Goal: Information Seeking & Learning: Learn about a topic

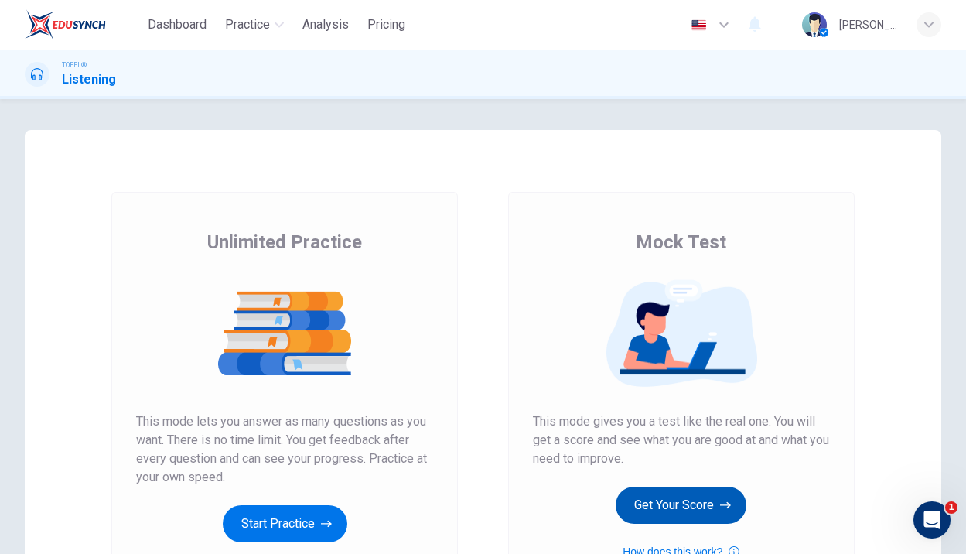
click at [659, 513] on button "Get Your Score" at bounding box center [681, 504] width 131 height 37
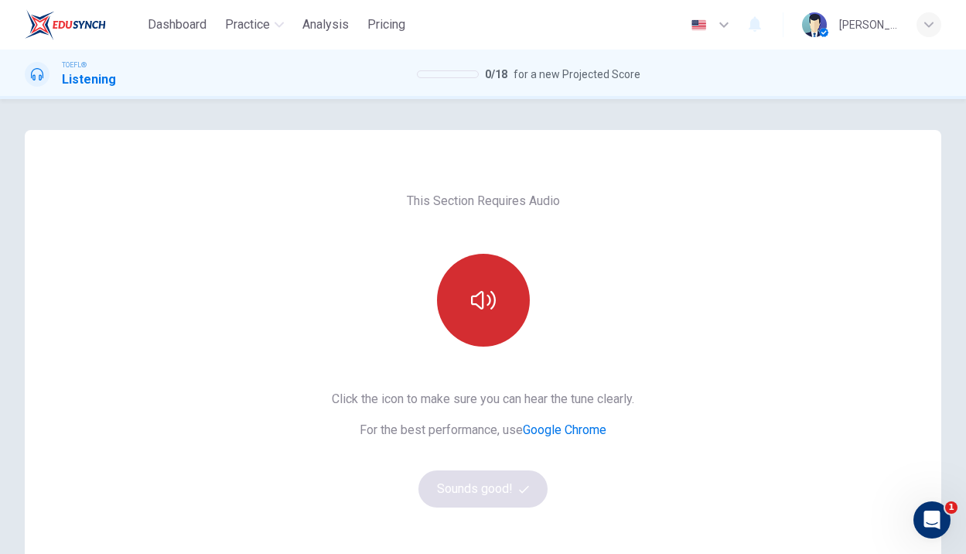
click at [477, 307] on icon "button" at bounding box center [483, 300] width 25 height 25
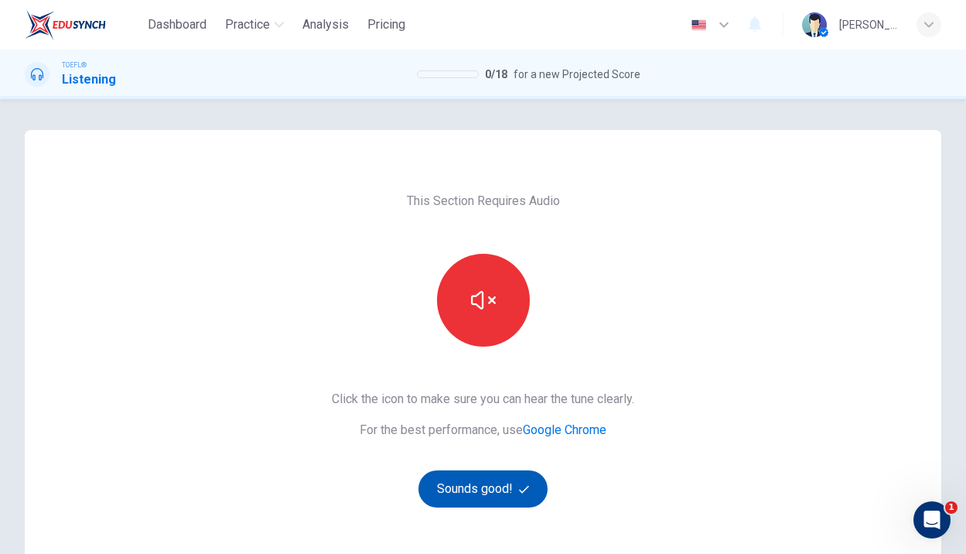
click at [517, 489] on button "Sounds good!" at bounding box center [483, 488] width 130 height 37
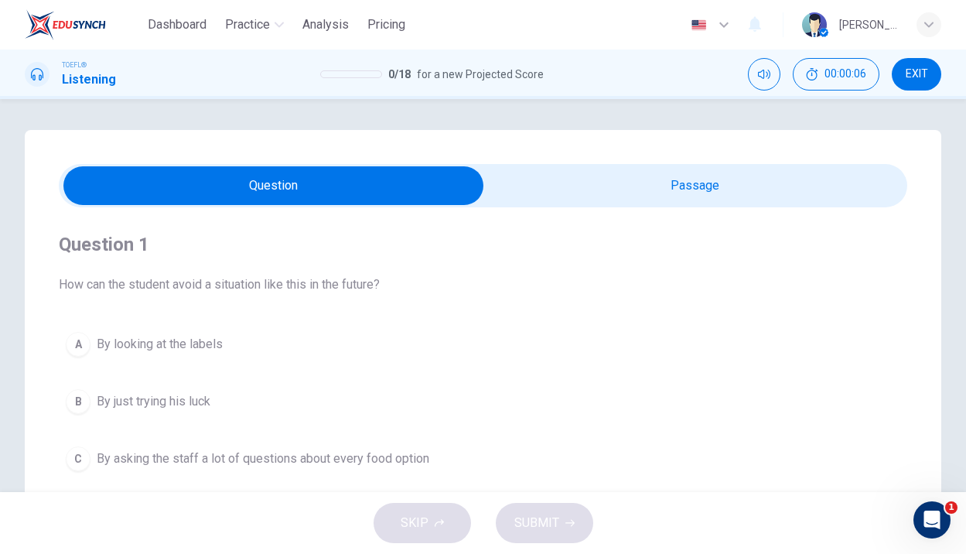
click at [572, 172] on input "checkbox" at bounding box center [273, 185] width 1273 height 39
checkbox input "true"
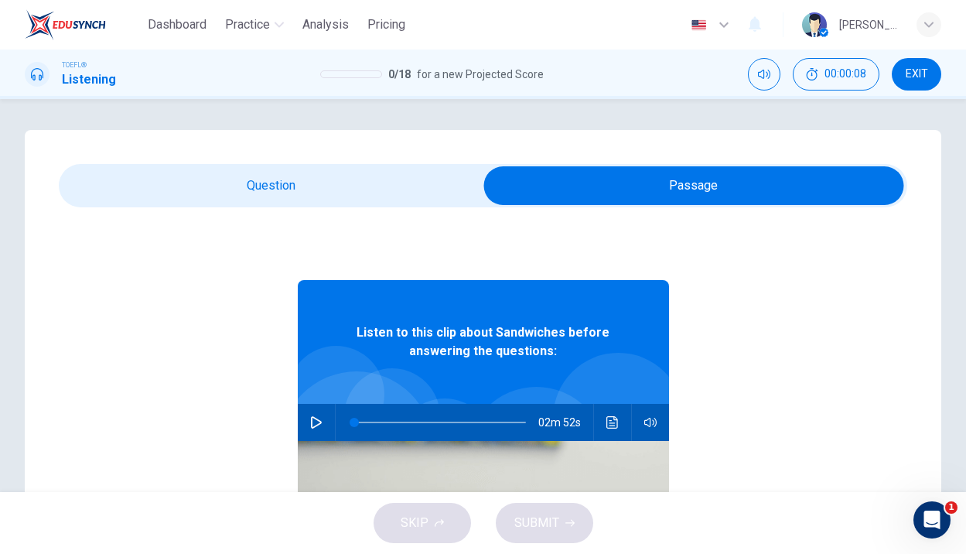
click at [311, 425] on icon "button" at bounding box center [316, 422] width 11 height 12
click at [425, 421] on span at bounding box center [440, 422] width 172 height 22
click at [452, 418] on span at bounding box center [456, 422] width 9 height 9
click at [446, 418] on span at bounding box center [450, 422] width 9 height 9
click at [608, 419] on icon "Click to see the audio transcription" at bounding box center [612, 422] width 12 height 12
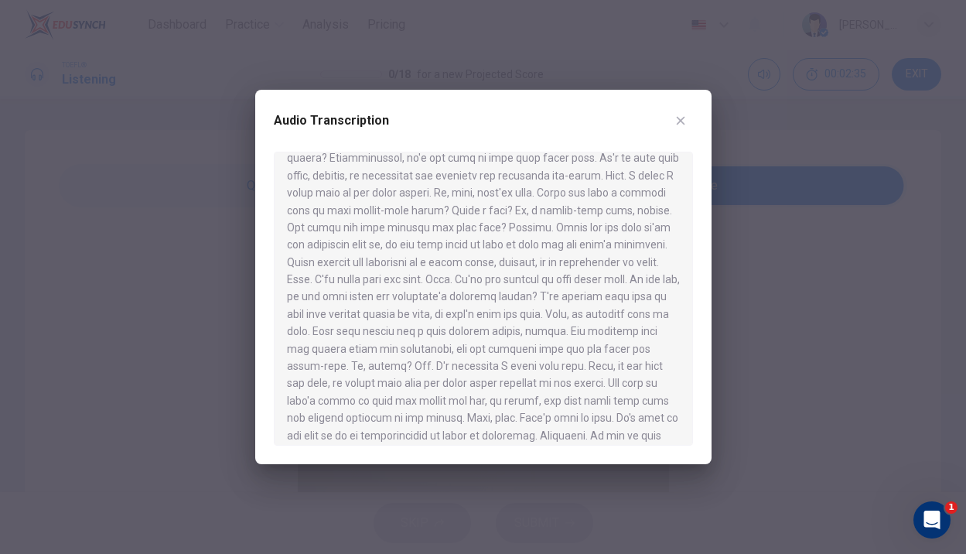
scroll to position [116, 0]
drag, startPoint x: 544, startPoint y: 212, endPoint x: 567, endPoint y: 235, distance: 32.3
click at [567, 235] on div at bounding box center [483, 299] width 419 height 294
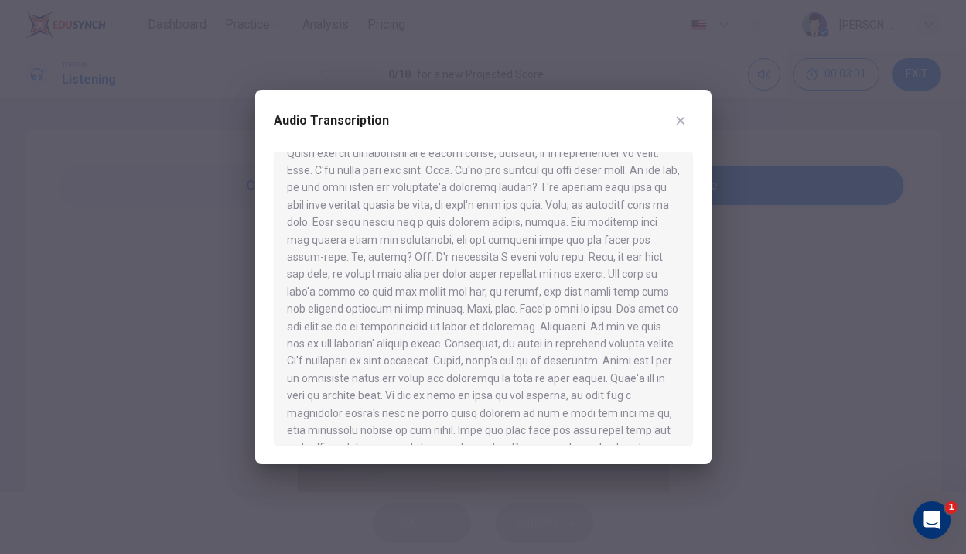
scroll to position [227, 0]
click at [679, 113] on button "button" at bounding box center [680, 120] width 25 height 25
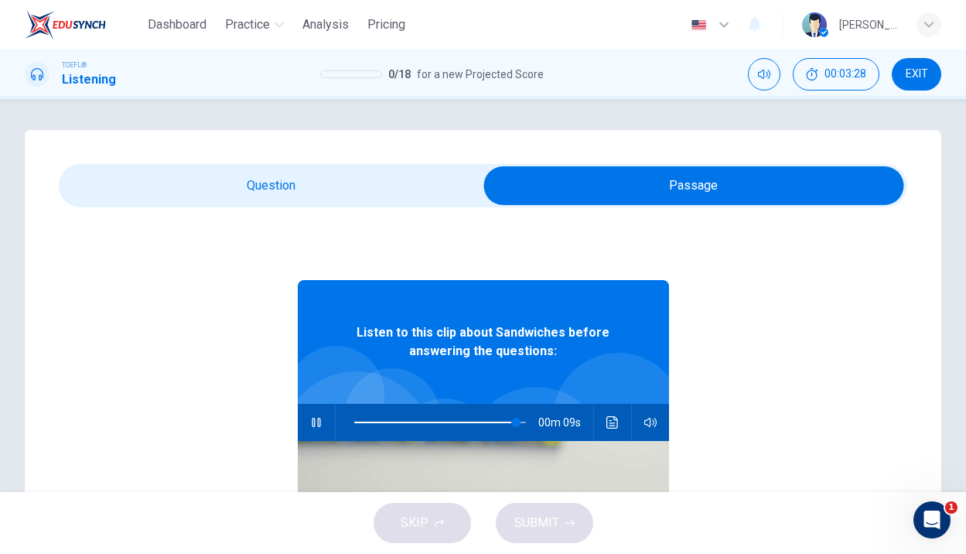
click at [216, 166] on span at bounding box center [483, 185] width 848 height 43
type input "95"
click at [213, 184] on input "checkbox" at bounding box center [693, 185] width 1273 height 39
checkbox input "false"
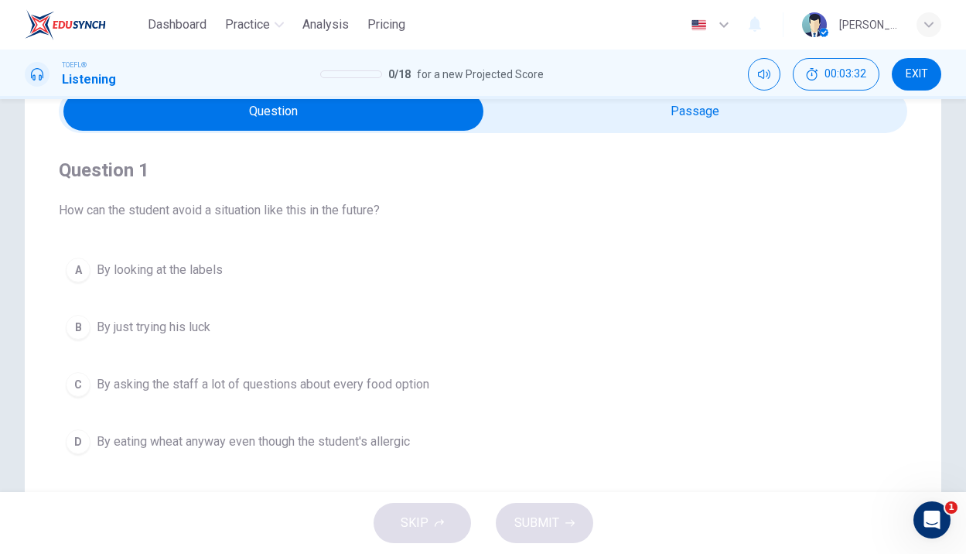
scroll to position [73, 0]
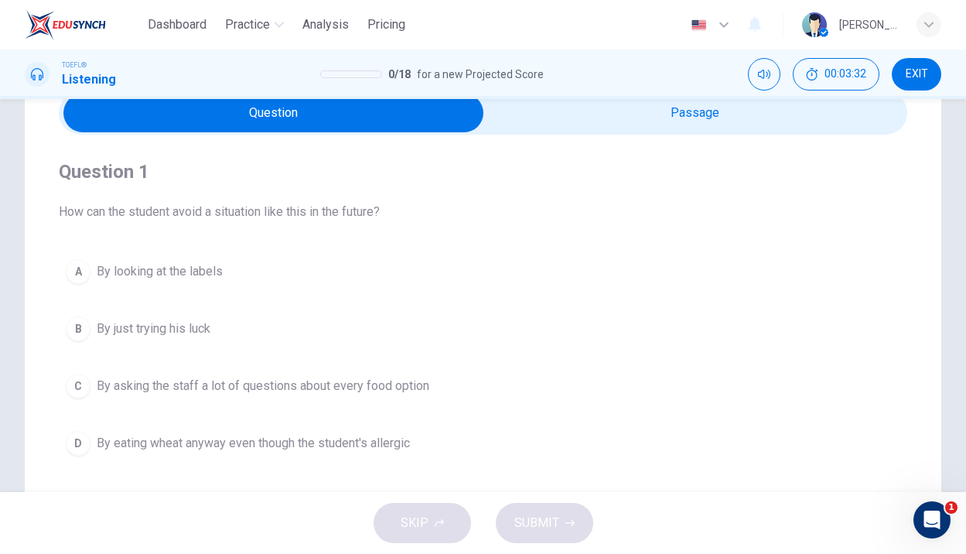
click at [176, 273] on span "By looking at the labels" at bounding box center [160, 271] width 126 height 19
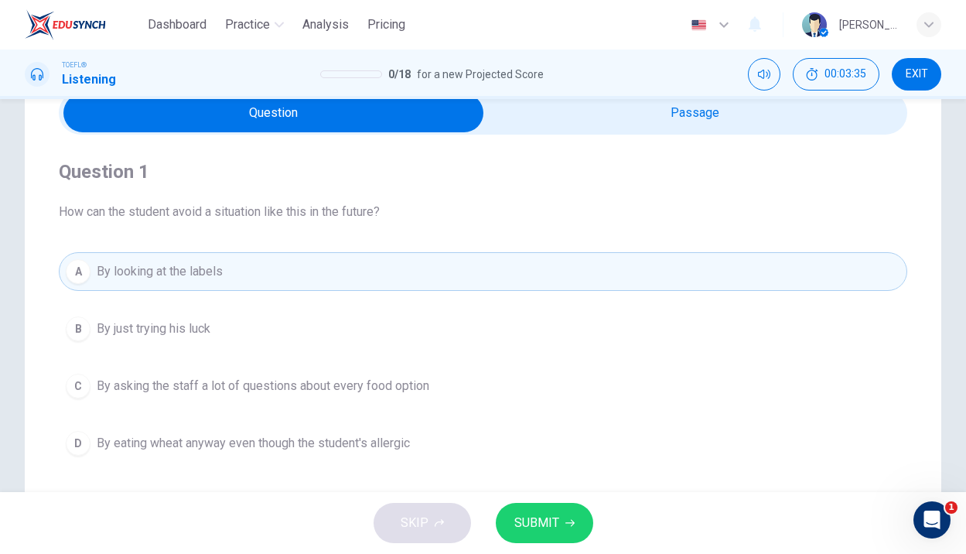
click at [537, 514] on span "SUBMIT" at bounding box center [536, 523] width 45 height 22
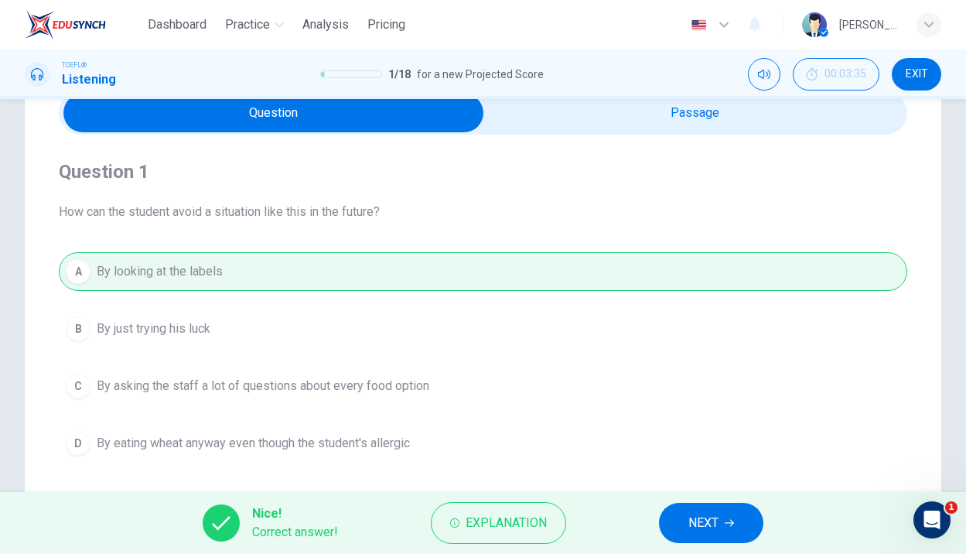
click at [684, 519] on button "NEXT" at bounding box center [711, 523] width 104 height 40
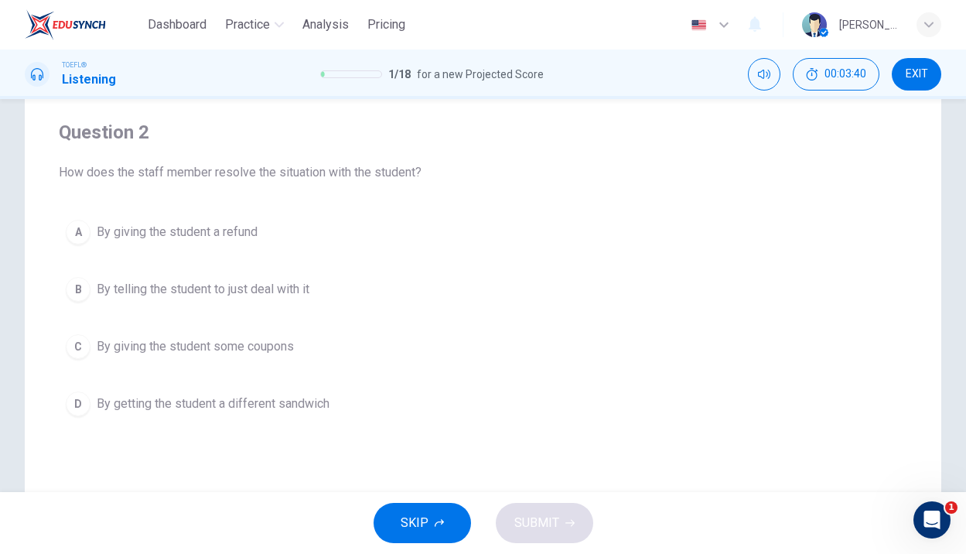
scroll to position [109, 0]
click at [147, 409] on span "By getting the student a different sandwich" at bounding box center [213, 407] width 233 height 19
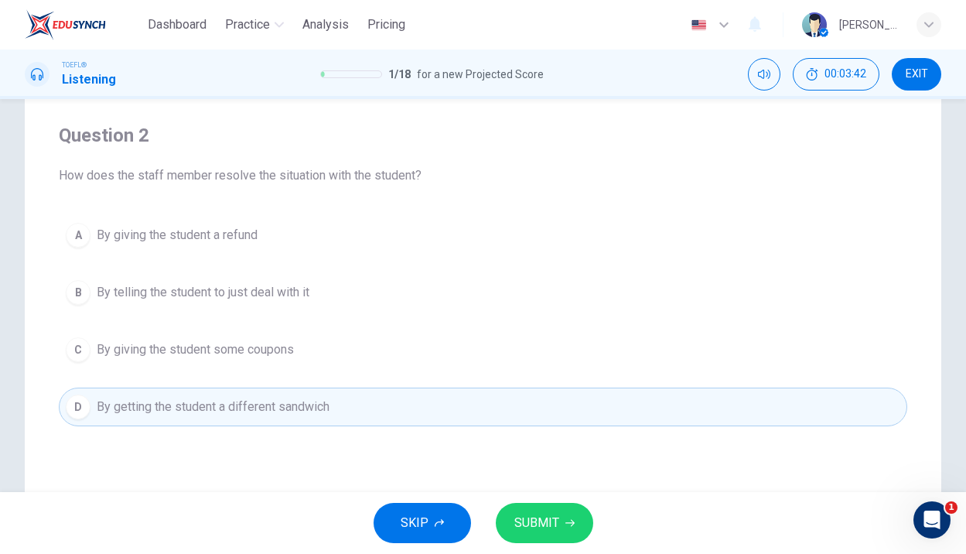
click at [565, 521] on icon "button" at bounding box center [569, 522] width 9 height 9
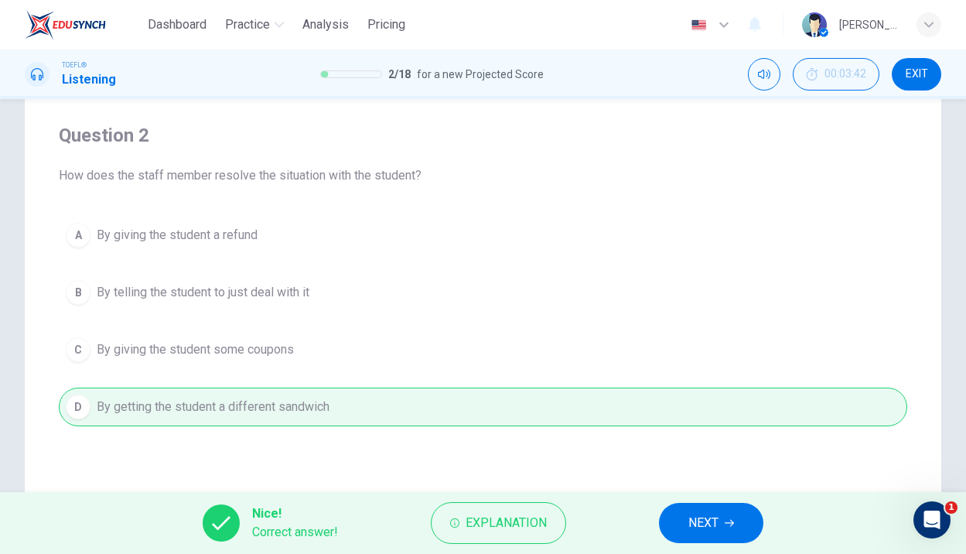
click at [677, 516] on button "NEXT" at bounding box center [711, 523] width 104 height 40
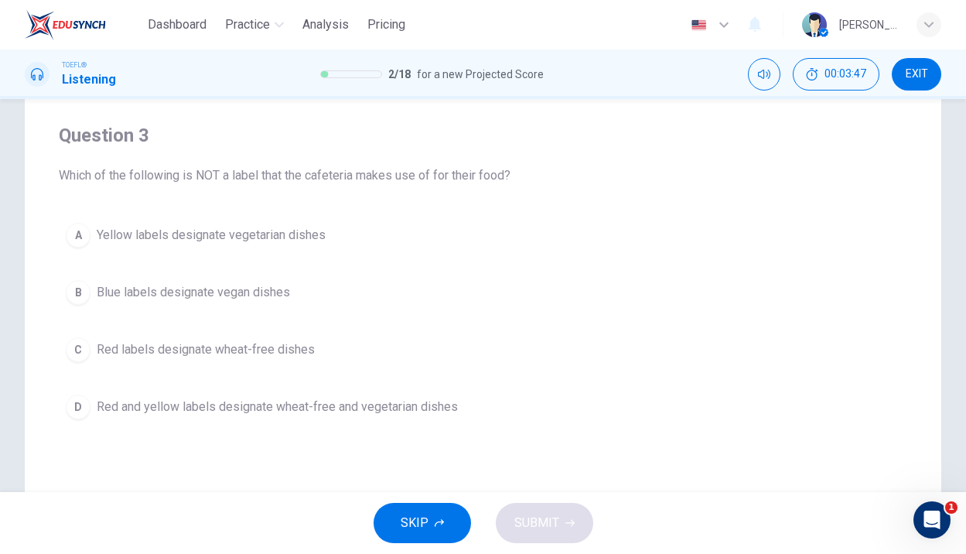
click at [242, 297] on span "Blue labels designate vegan dishes" at bounding box center [193, 292] width 193 height 19
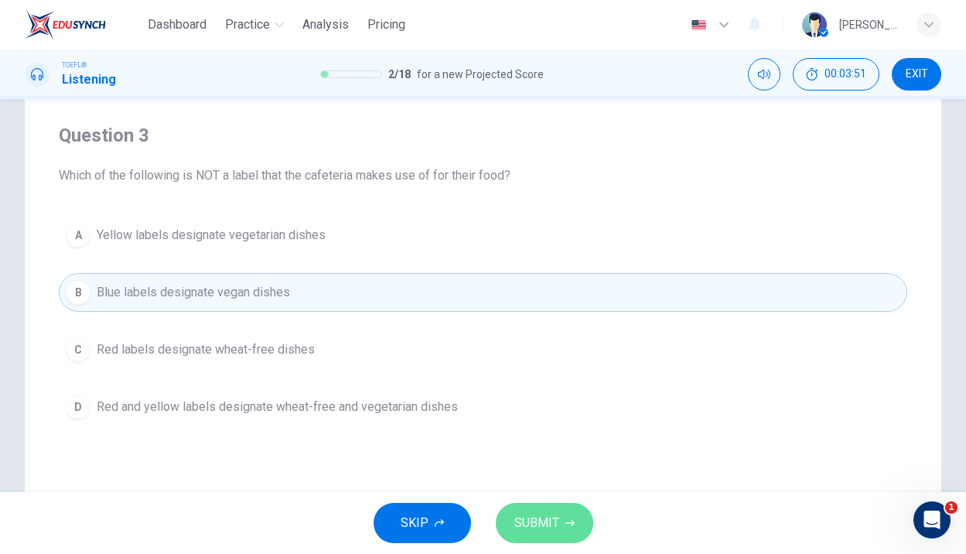
click at [517, 521] on span "SUBMIT" at bounding box center [536, 523] width 45 height 22
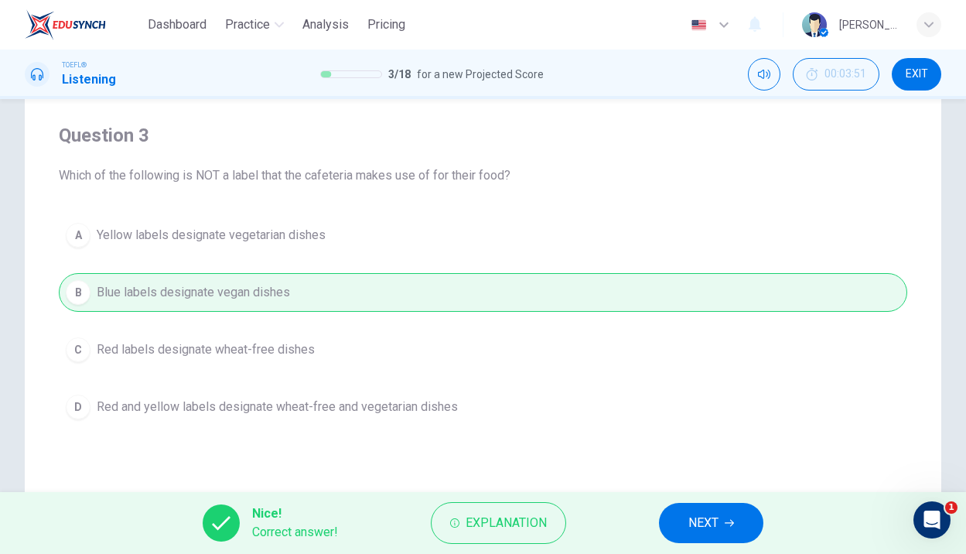
click at [697, 512] on span "NEXT" at bounding box center [703, 523] width 30 height 22
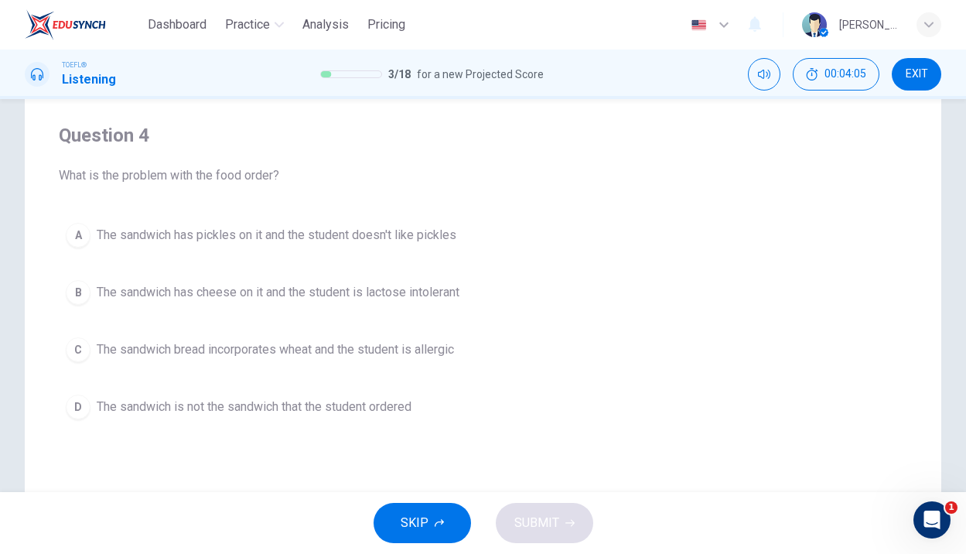
click at [213, 350] on span "The sandwich bread incorporates wheat and the student is allergic" at bounding box center [275, 349] width 357 height 19
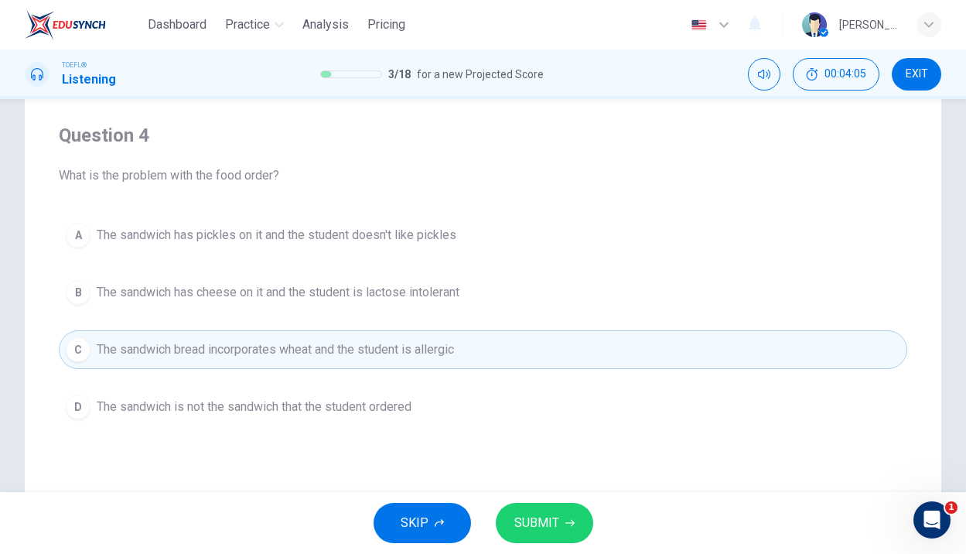
click at [542, 519] on span "SUBMIT" at bounding box center [536, 523] width 45 height 22
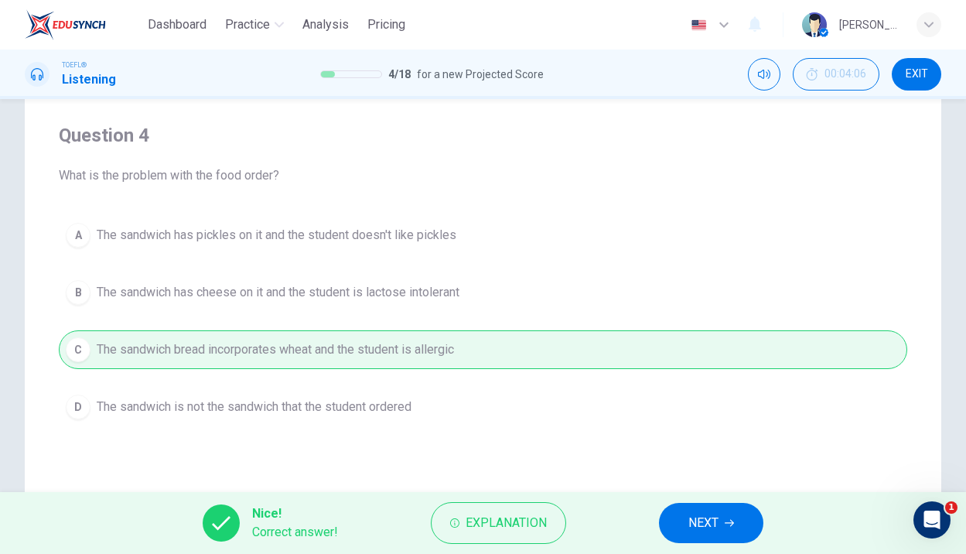
click at [667, 529] on button "NEXT" at bounding box center [711, 523] width 104 height 40
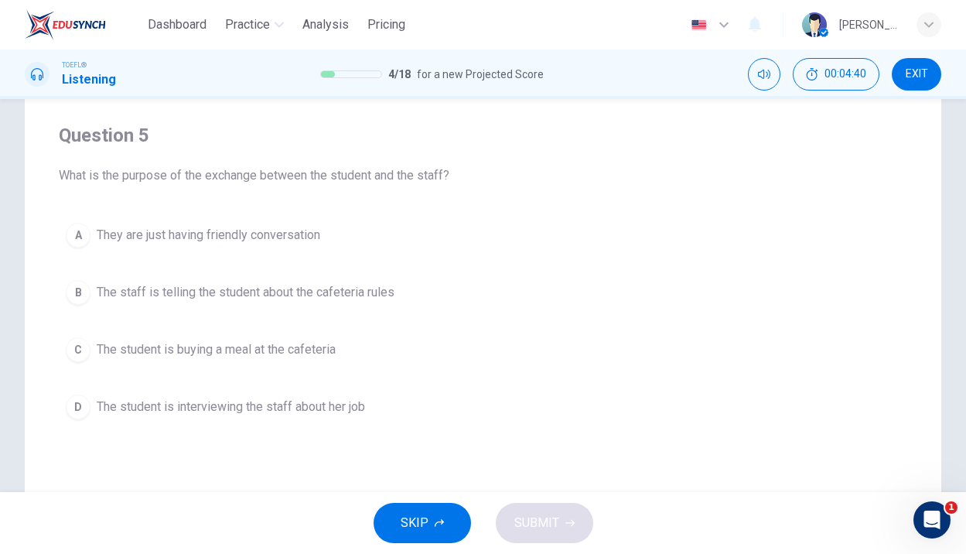
click at [286, 353] on span "The student is buying a meal at the cafeteria" at bounding box center [216, 349] width 239 height 19
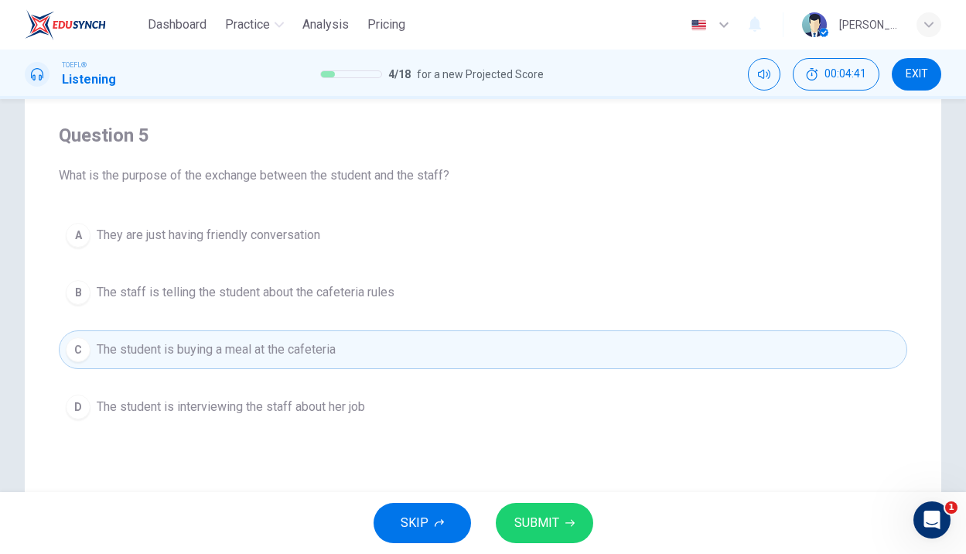
click at [567, 531] on button "SUBMIT" at bounding box center [544, 523] width 97 height 40
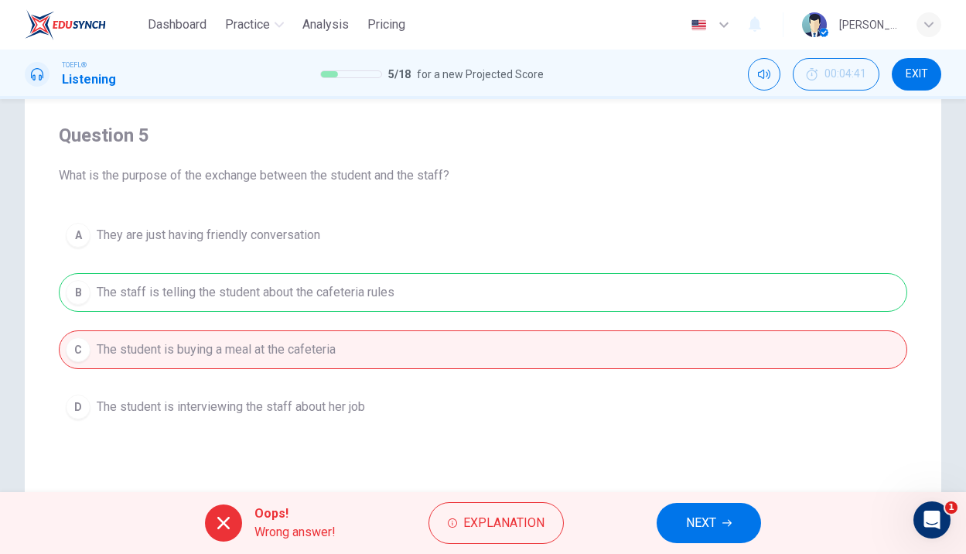
click at [698, 524] on span "NEXT" at bounding box center [701, 523] width 30 height 22
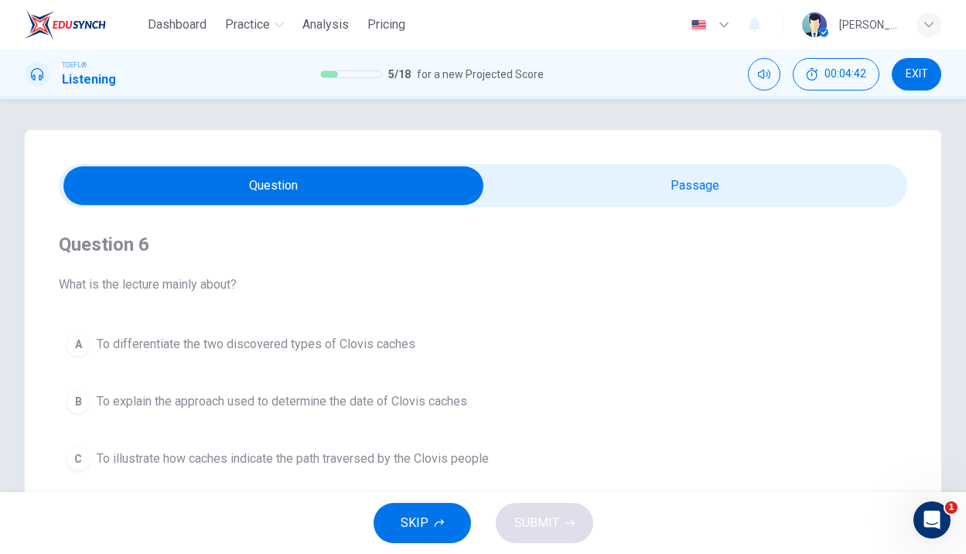
click at [551, 184] on input "checkbox" at bounding box center [273, 185] width 1273 height 39
checkbox input "true"
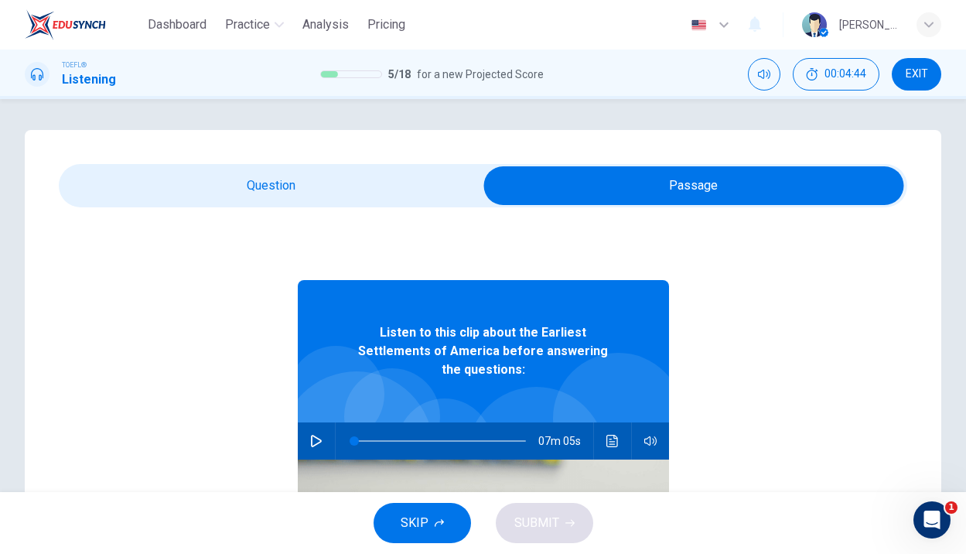
click at [321, 435] on icon "button" at bounding box center [316, 441] width 12 height 12
click at [604, 422] on button "Click to see the audio transcription" at bounding box center [612, 440] width 25 height 37
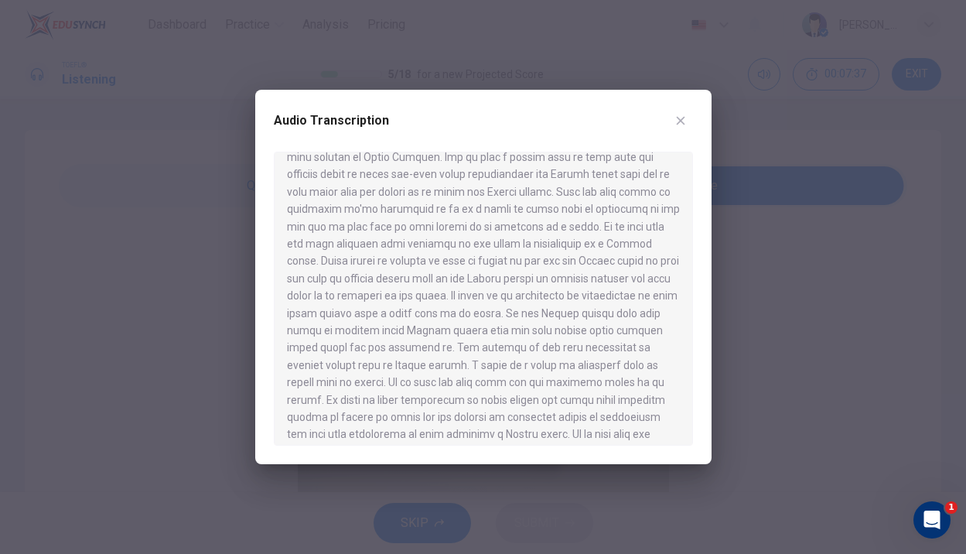
scroll to position [399, 0]
click at [685, 121] on icon "button" at bounding box center [680, 120] width 12 height 12
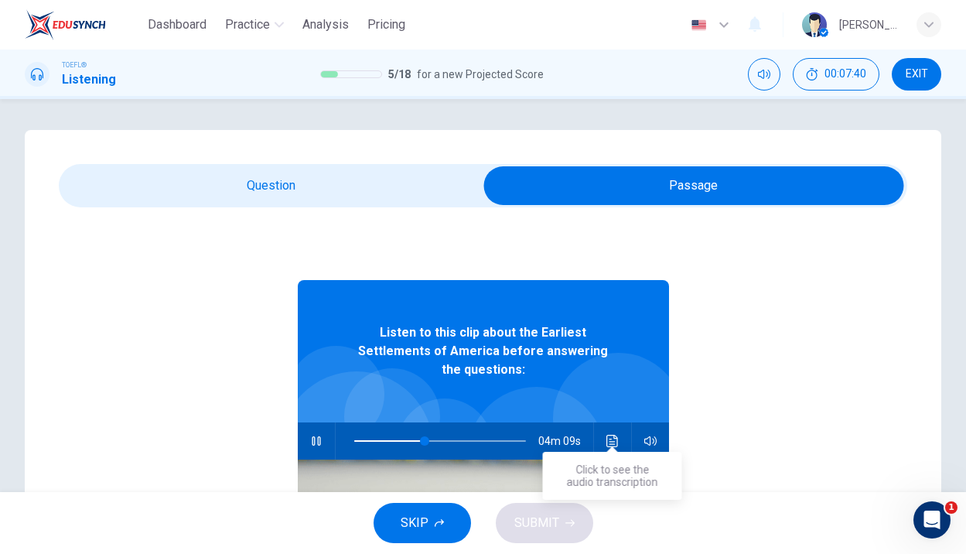
click at [621, 422] on button "Click to see the audio transcription" at bounding box center [612, 440] width 25 height 37
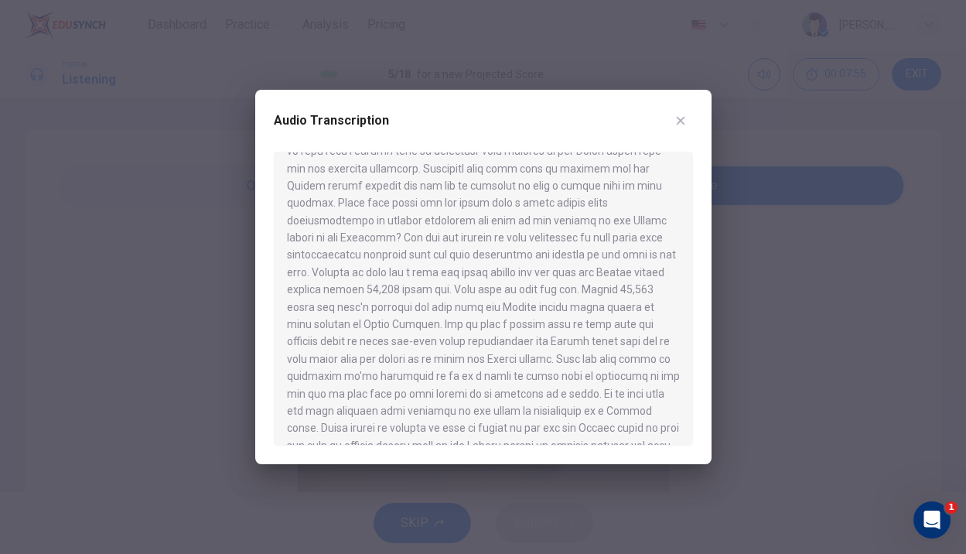
scroll to position [166, 0]
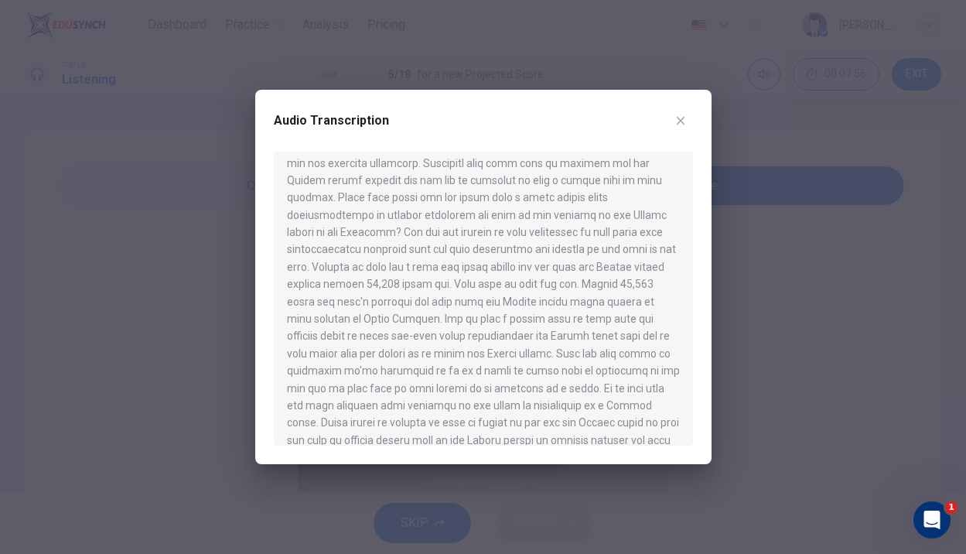
drag, startPoint x: 353, startPoint y: 285, endPoint x: 574, endPoint y: 367, distance: 235.2
click at [574, 367] on div at bounding box center [483, 299] width 419 height 294
click at [684, 111] on button "button" at bounding box center [680, 120] width 25 height 25
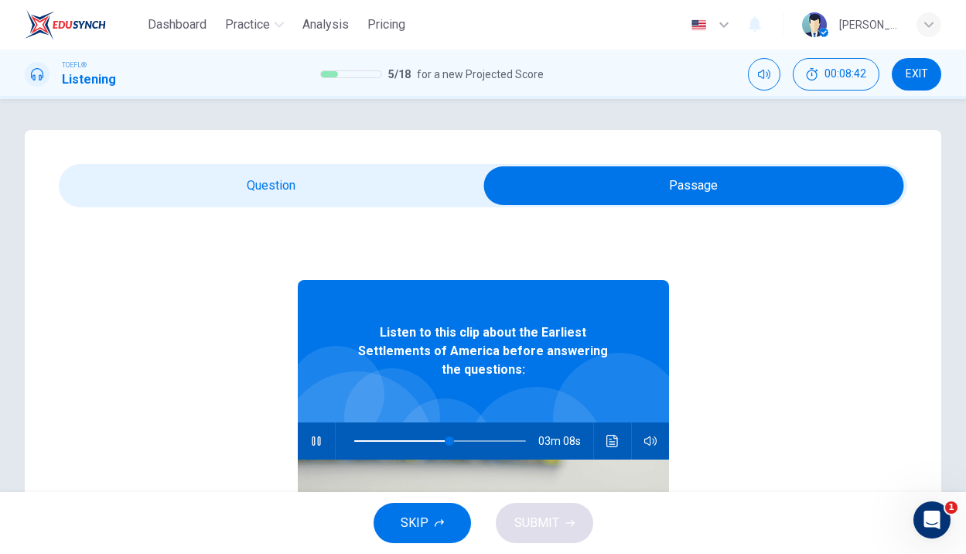
type input "56"
click at [271, 185] on input "checkbox" at bounding box center [693, 185] width 1273 height 39
checkbox input "false"
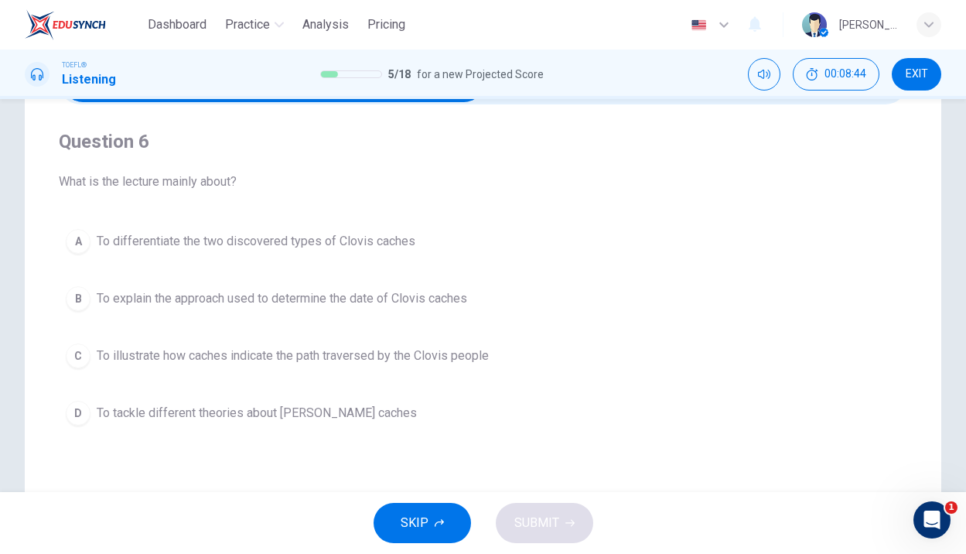
scroll to position [102, 0]
click at [232, 415] on span "To tackle different theories about [PERSON_NAME] caches" at bounding box center [257, 413] width 320 height 19
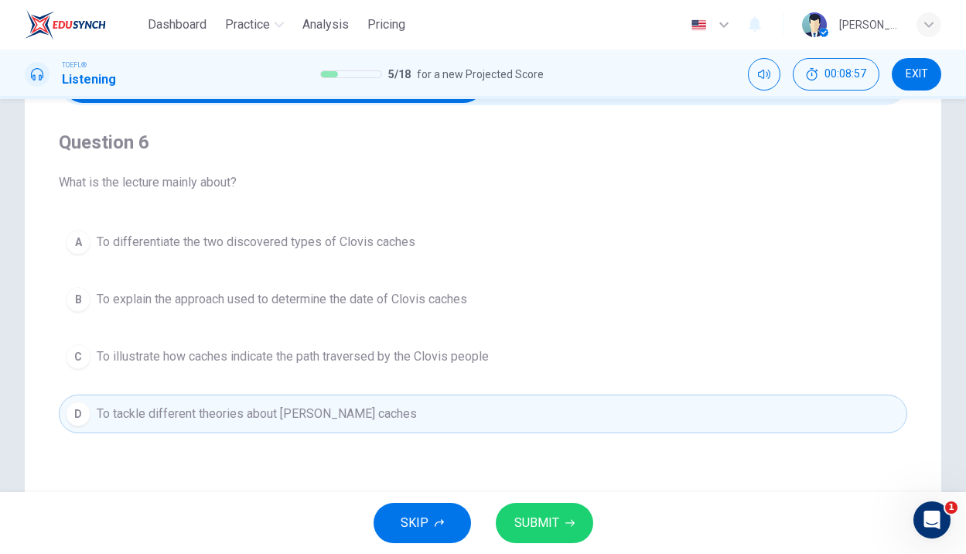
click at [474, 312] on button "B To explain the approach used to determine the date of Clovis caches" at bounding box center [483, 299] width 848 height 39
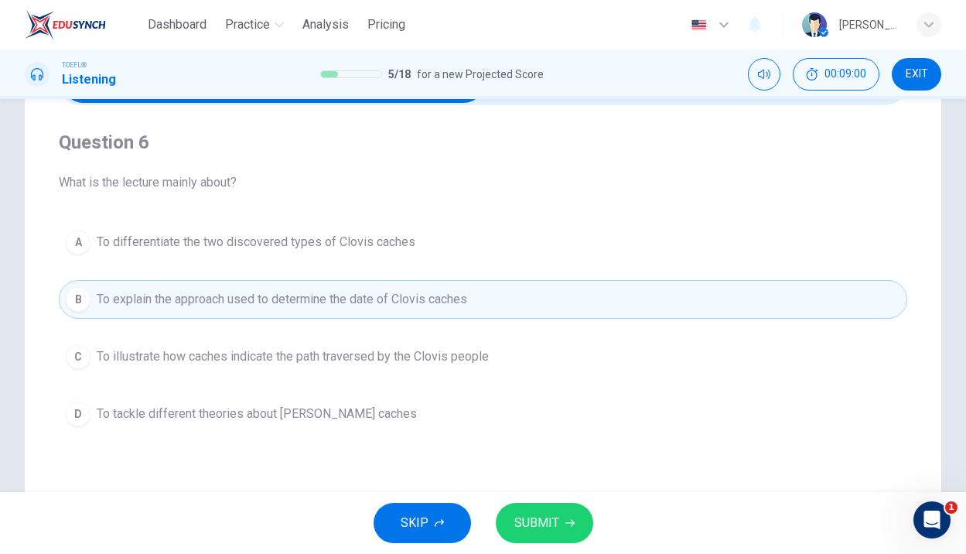
click at [552, 514] on span "SUBMIT" at bounding box center [536, 523] width 45 height 22
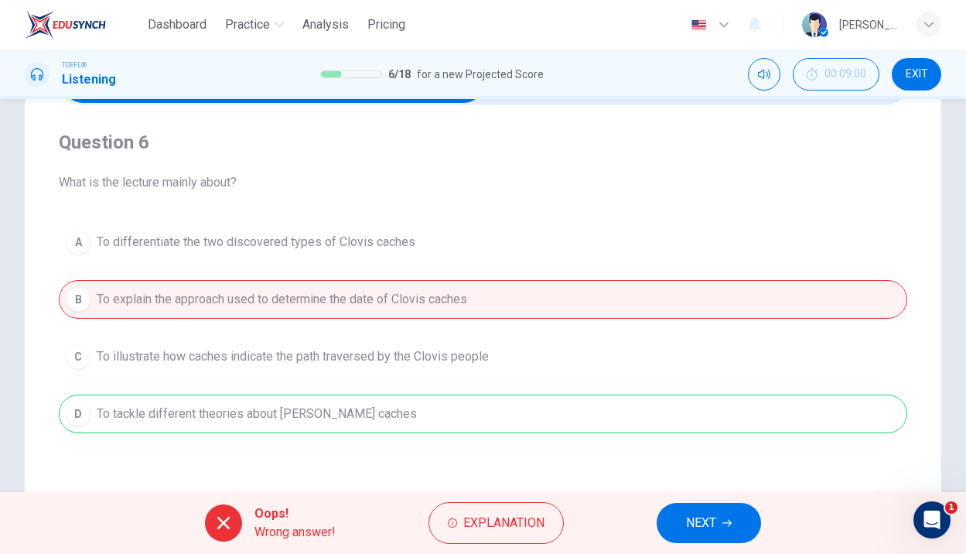
click at [701, 537] on button "NEXT" at bounding box center [709, 523] width 104 height 40
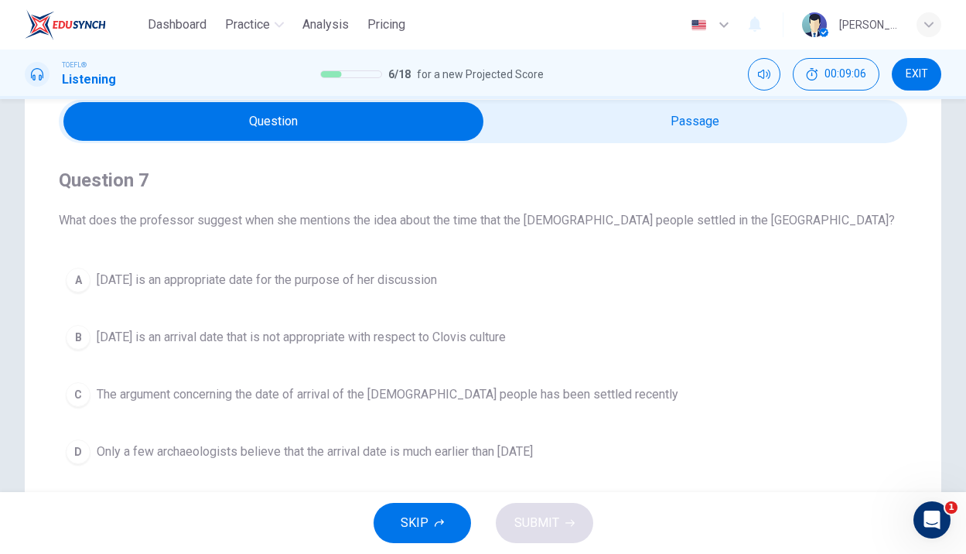
scroll to position [53, 0]
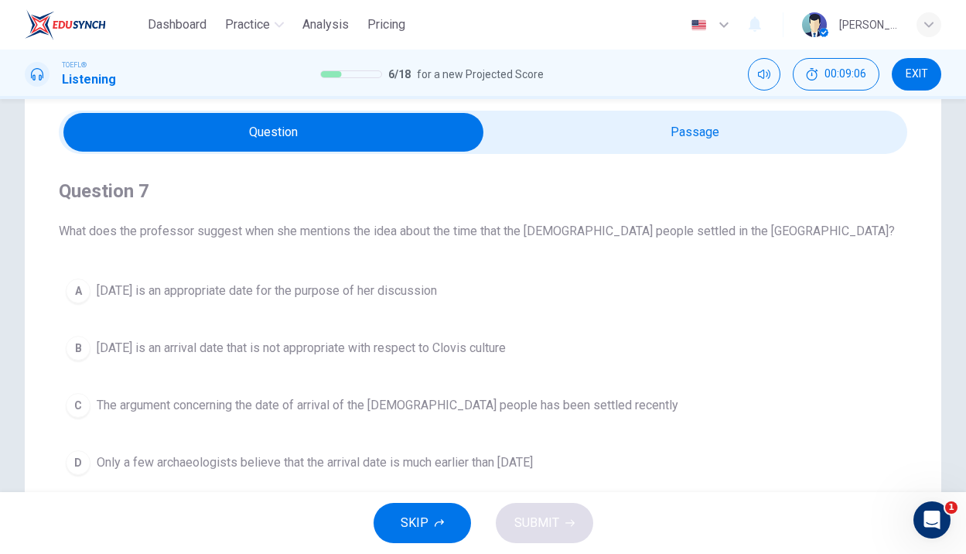
type input "62"
click at [544, 128] on input "checkbox" at bounding box center [273, 132] width 1273 height 39
checkbox input "true"
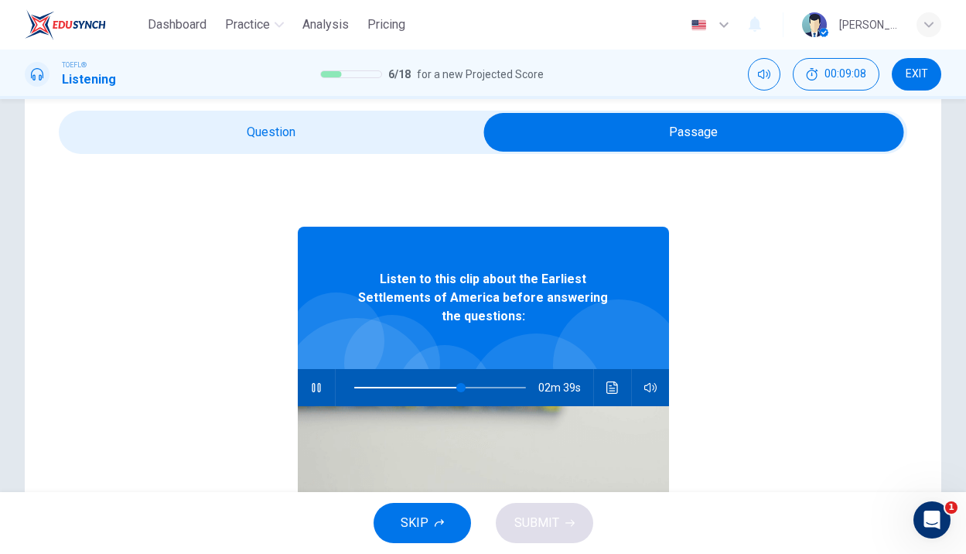
click at [312, 375] on button "button" at bounding box center [316, 387] width 25 height 37
type input "63"
click at [280, 152] on span at bounding box center [483, 132] width 848 height 43
click at [287, 140] on input "checkbox" at bounding box center [693, 132] width 1273 height 39
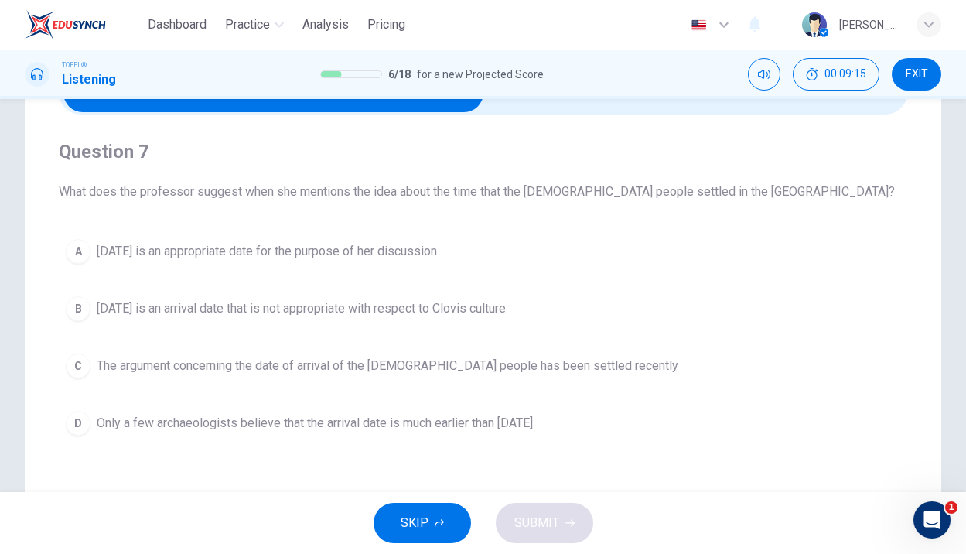
scroll to position [92, 0]
click at [239, 240] on button "A [DATE] is an appropriate date for the purpose of her discussion" at bounding box center [483, 252] width 848 height 39
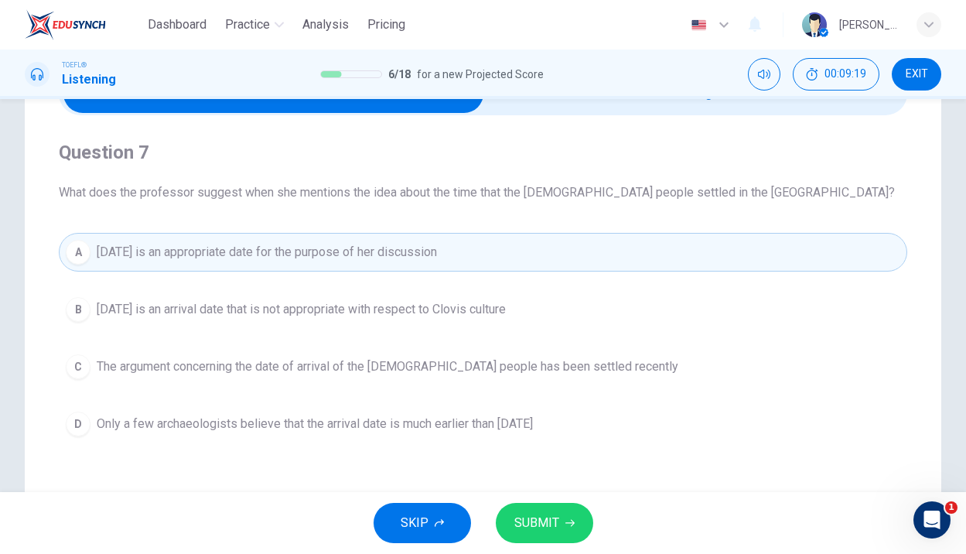
click at [527, 510] on button "SUBMIT" at bounding box center [544, 523] width 97 height 40
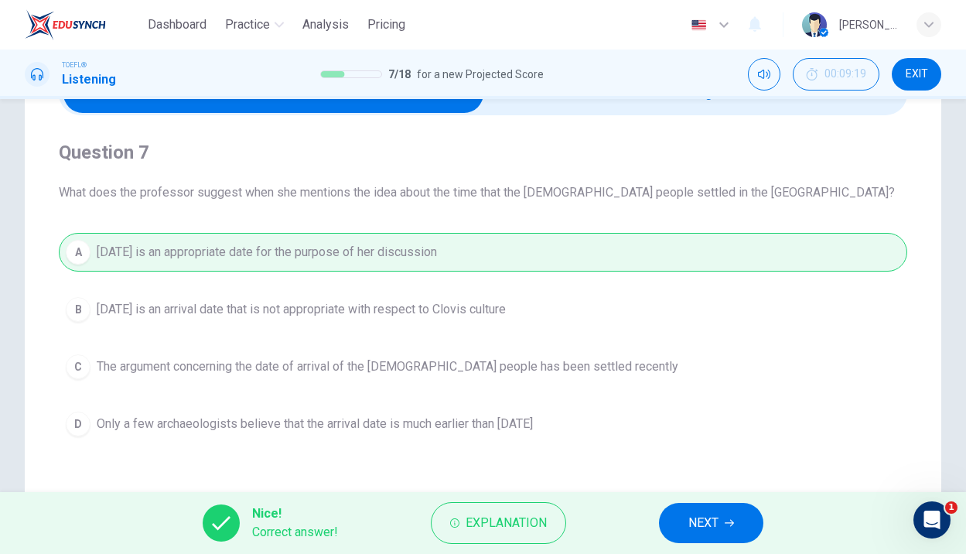
click at [741, 533] on button "NEXT" at bounding box center [711, 523] width 104 height 40
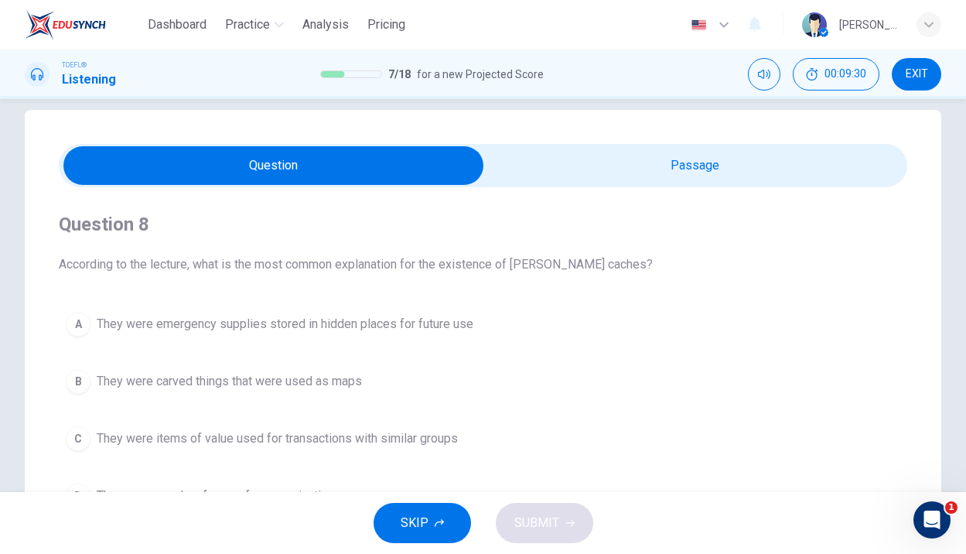
scroll to position [19, 0]
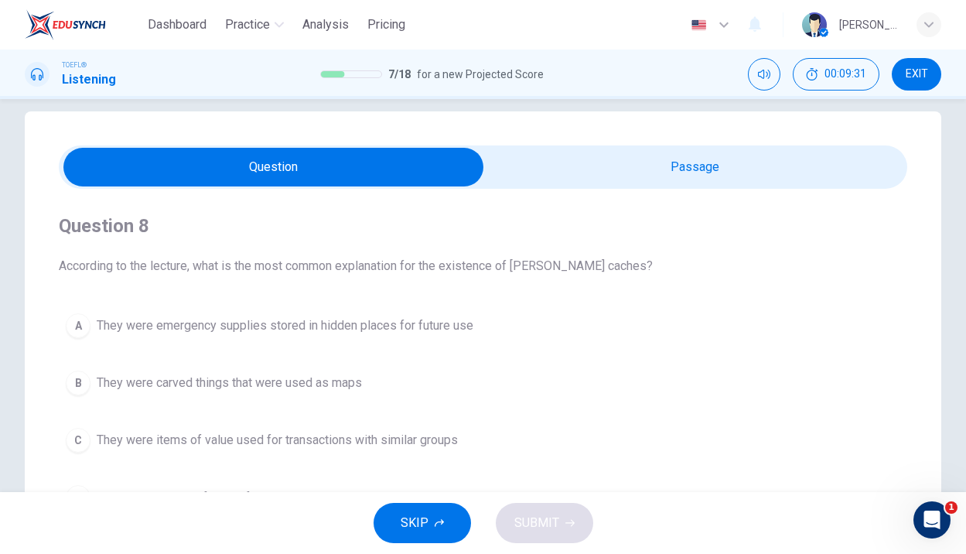
click at [513, 148] on input "checkbox" at bounding box center [273, 167] width 1273 height 39
checkbox input "true"
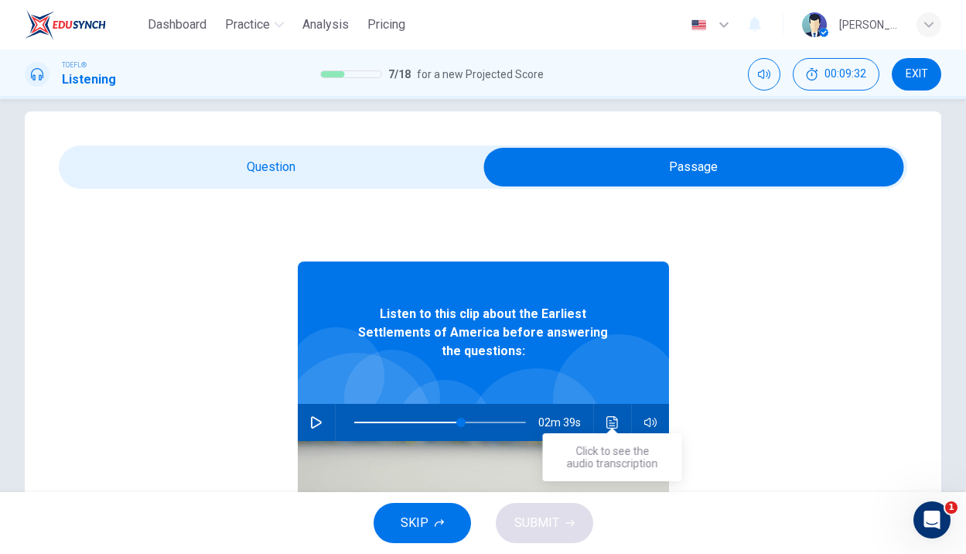
click at [606, 416] on icon "Click to see the audio transcription" at bounding box center [612, 422] width 12 height 12
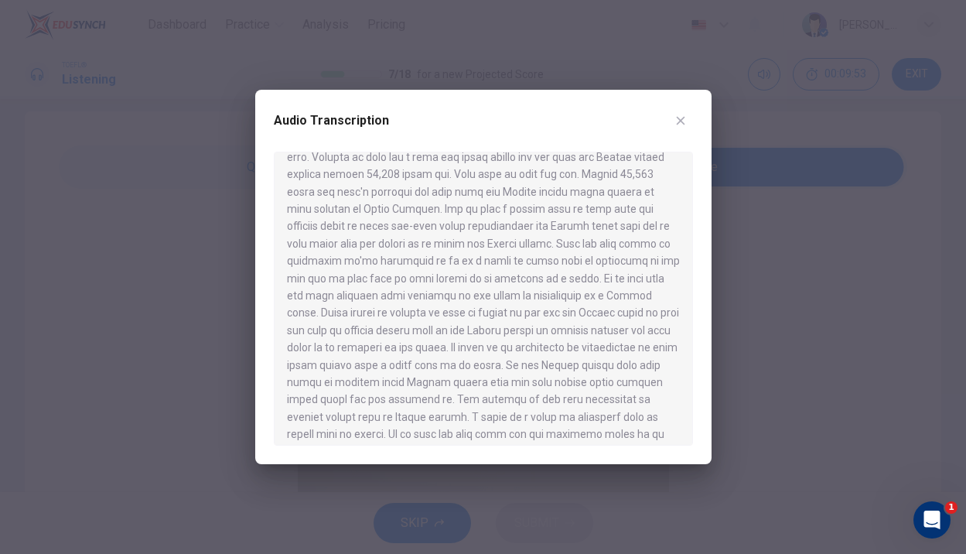
scroll to position [278, 0]
click at [680, 128] on button "button" at bounding box center [680, 120] width 25 height 25
type input "63"
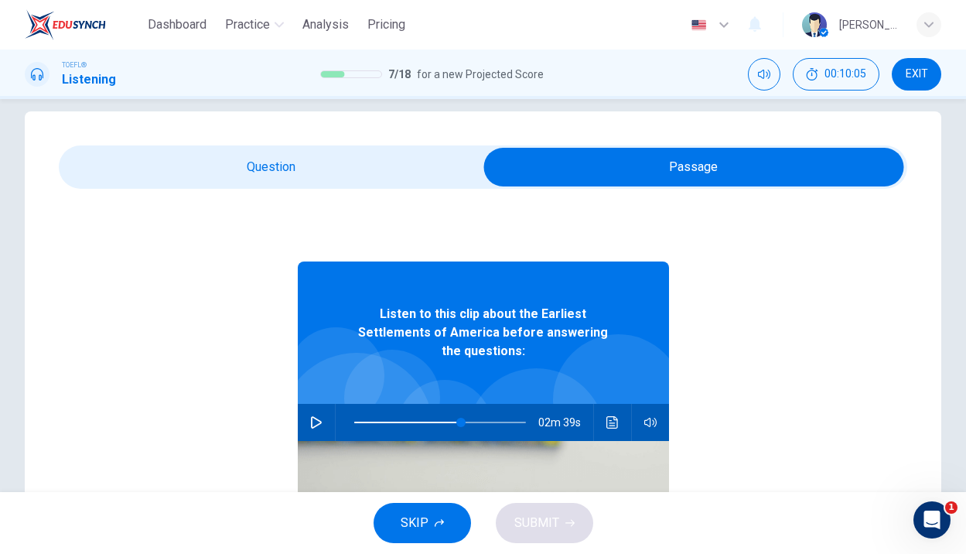
click at [277, 170] on input "checkbox" at bounding box center [693, 167] width 1273 height 39
checkbox input "false"
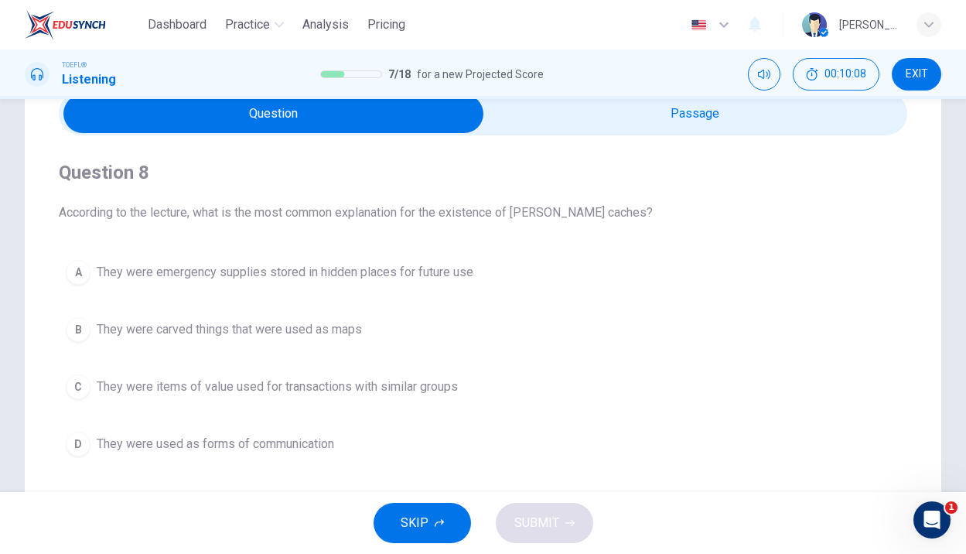
scroll to position [75, 0]
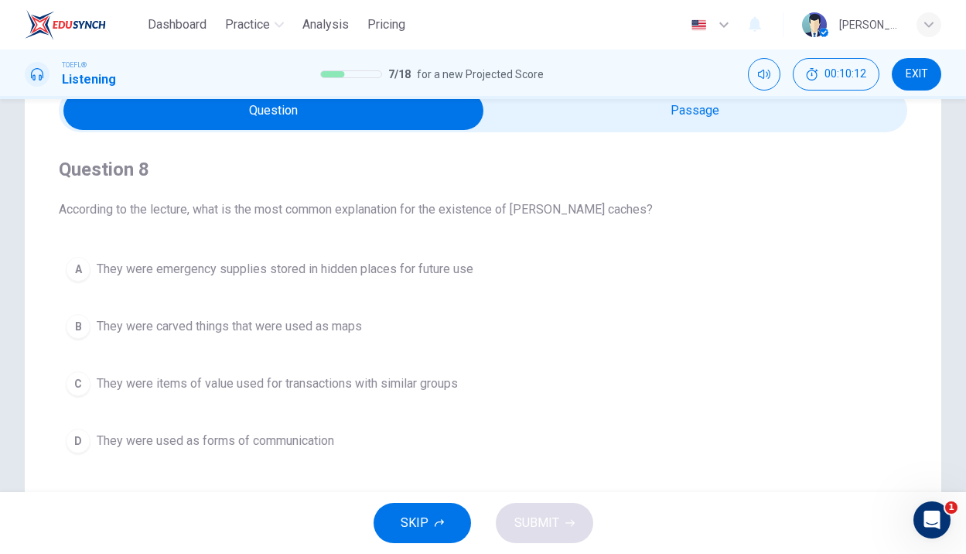
click at [231, 386] on span "They were items of value used for transactions with similar groups" at bounding box center [277, 383] width 361 height 19
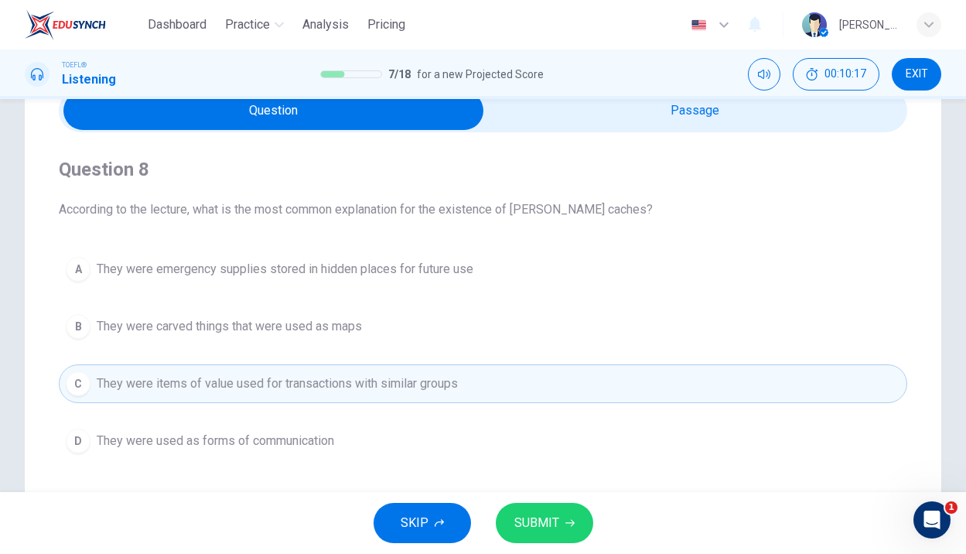
click at [531, 538] on button "SUBMIT" at bounding box center [544, 523] width 97 height 40
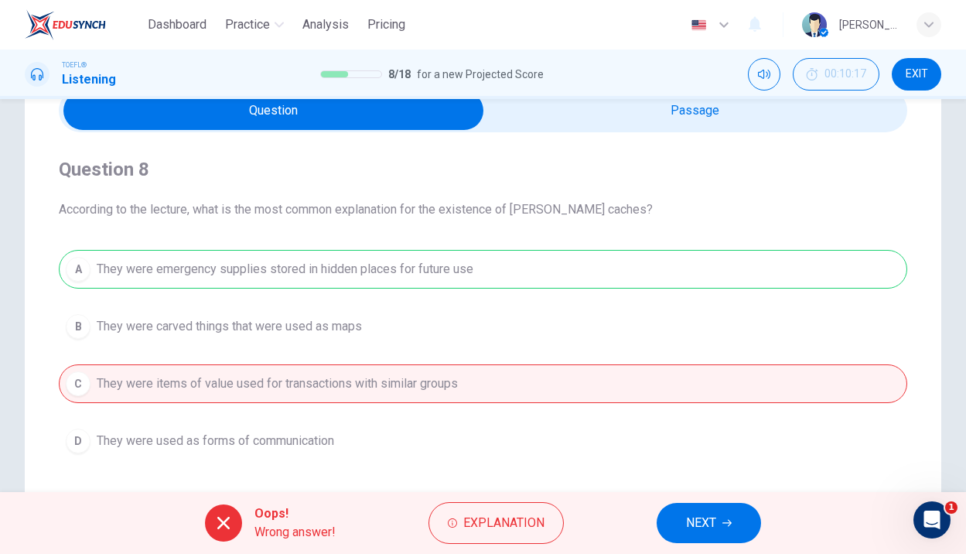
click at [695, 526] on span "NEXT" at bounding box center [701, 523] width 30 height 22
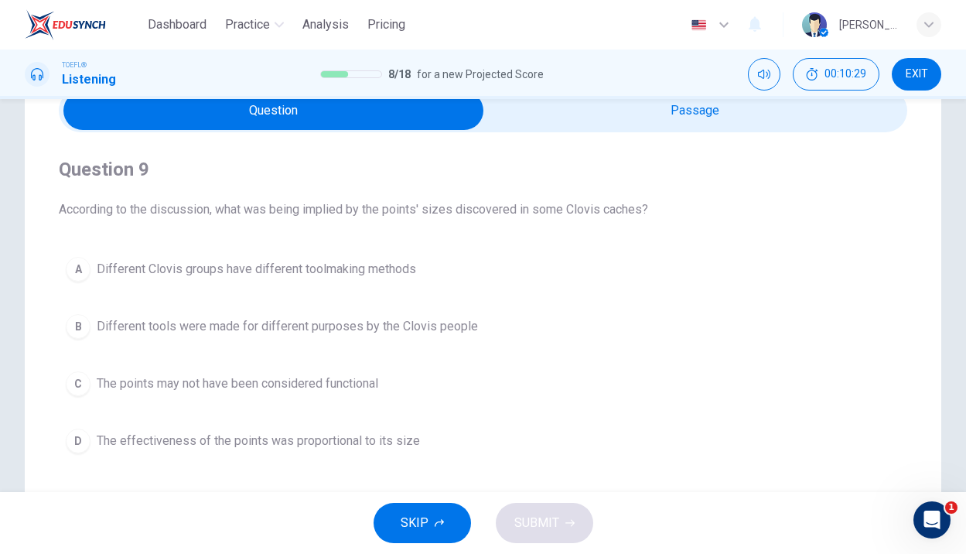
click at [268, 329] on span "Different tools were made for different purposes by the Clovis people" at bounding box center [287, 326] width 381 height 19
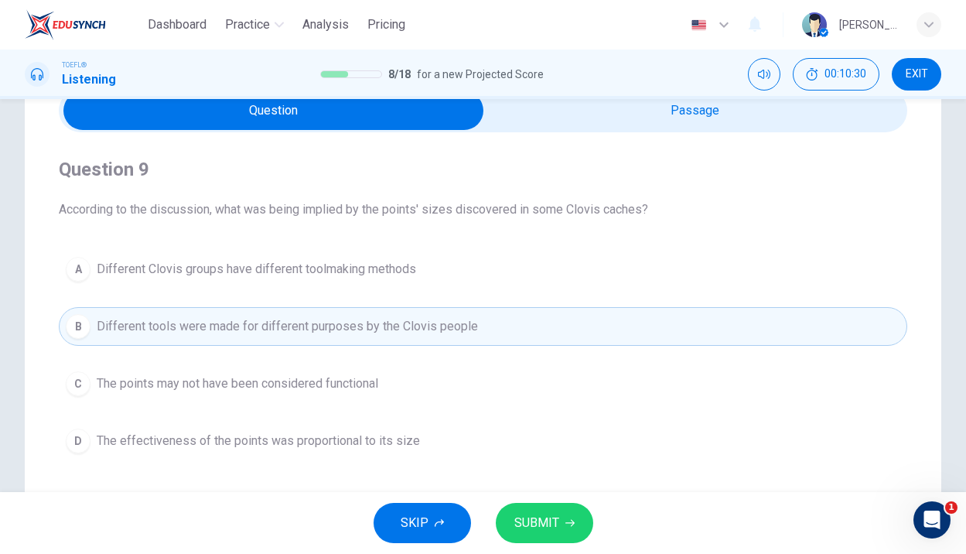
click at [558, 522] on button "SUBMIT" at bounding box center [544, 523] width 97 height 40
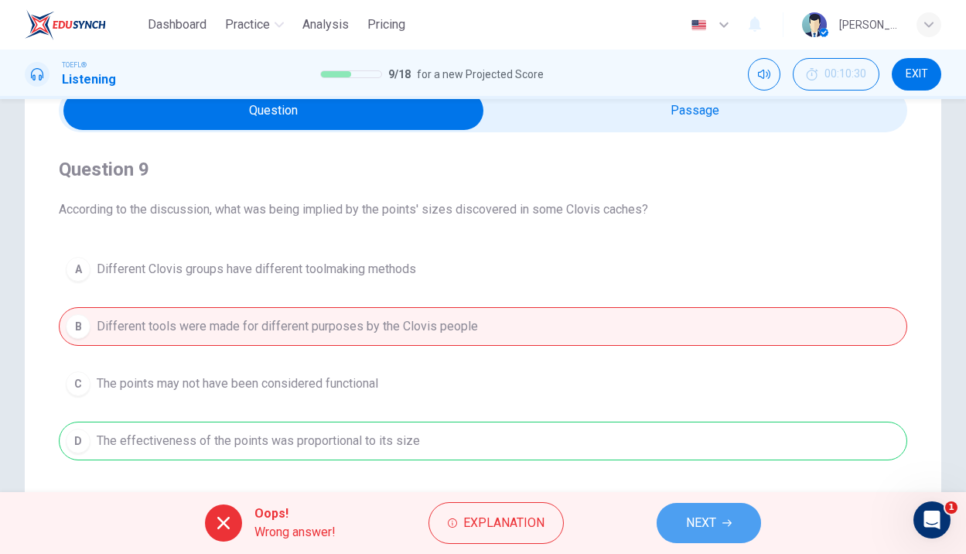
click at [704, 526] on span "NEXT" at bounding box center [701, 523] width 30 height 22
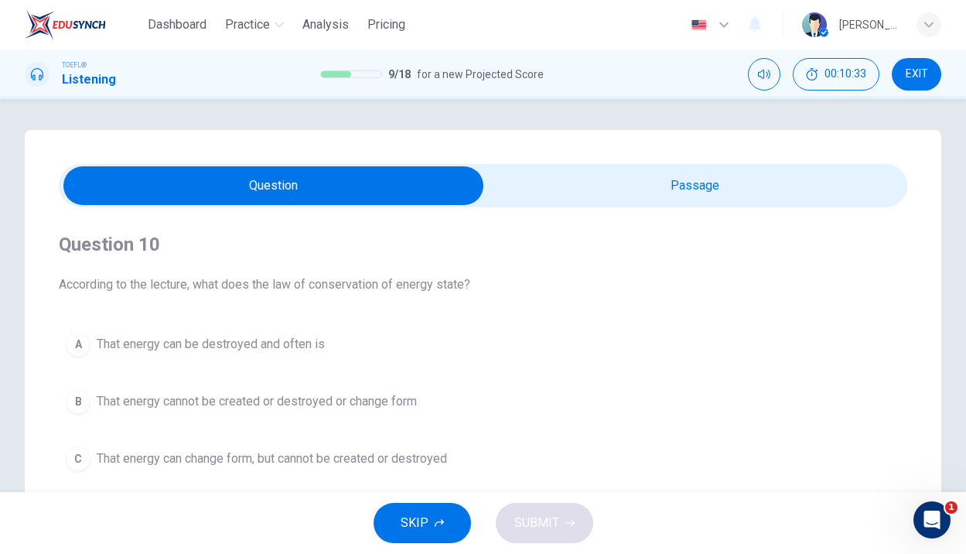
click at [530, 182] on input "checkbox" at bounding box center [273, 185] width 1273 height 39
checkbox input "true"
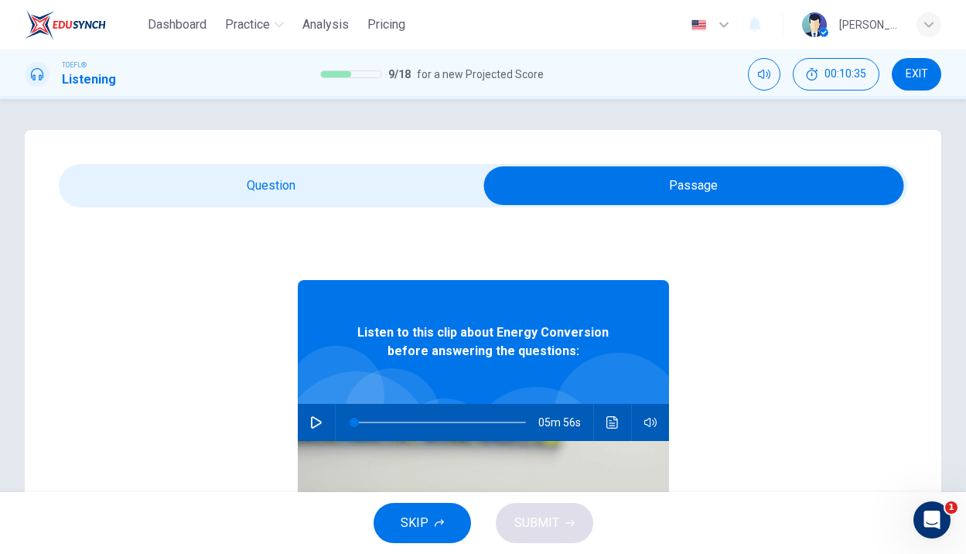
click at [307, 424] on button "button" at bounding box center [316, 422] width 25 height 37
click at [927, 514] on icon "Open Intercom Messenger" at bounding box center [930, 518] width 26 height 26
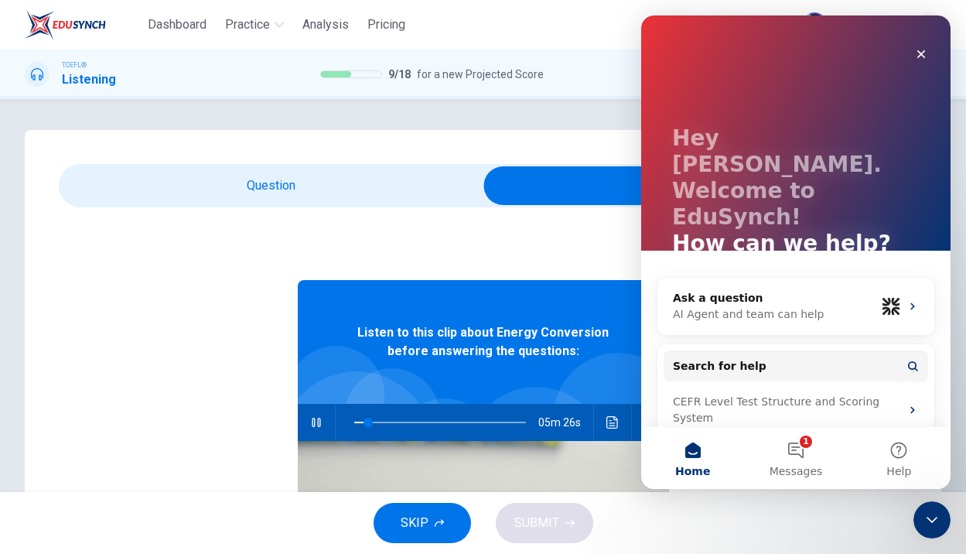
click at [425, 252] on div "Listen to this clip about Energy Conversion before answering the questions: 05m…" at bounding box center [483, 505] width 371 height 597
click at [929, 515] on icon "Close Intercom Messenger" at bounding box center [929, 517] width 19 height 19
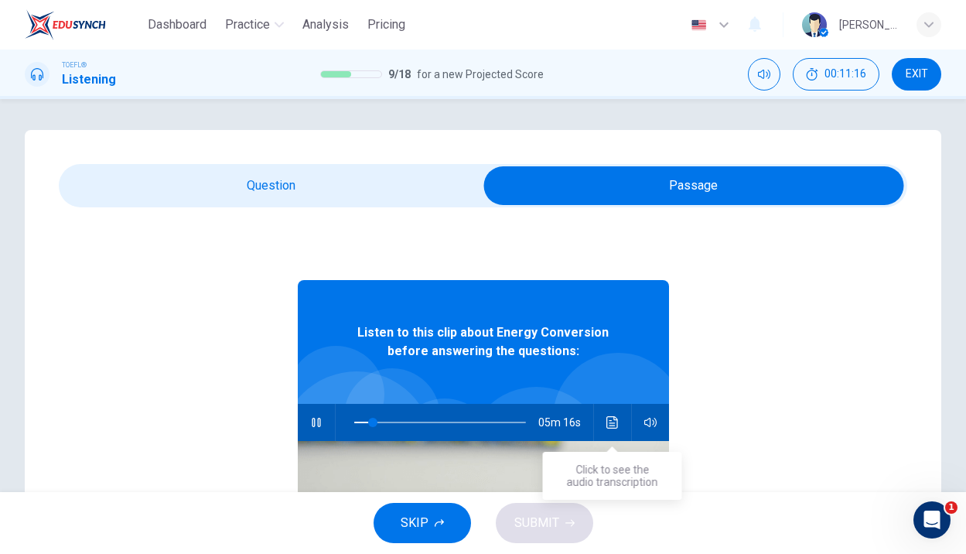
click at [616, 422] on icon "Click to see the audio transcription" at bounding box center [612, 422] width 12 height 12
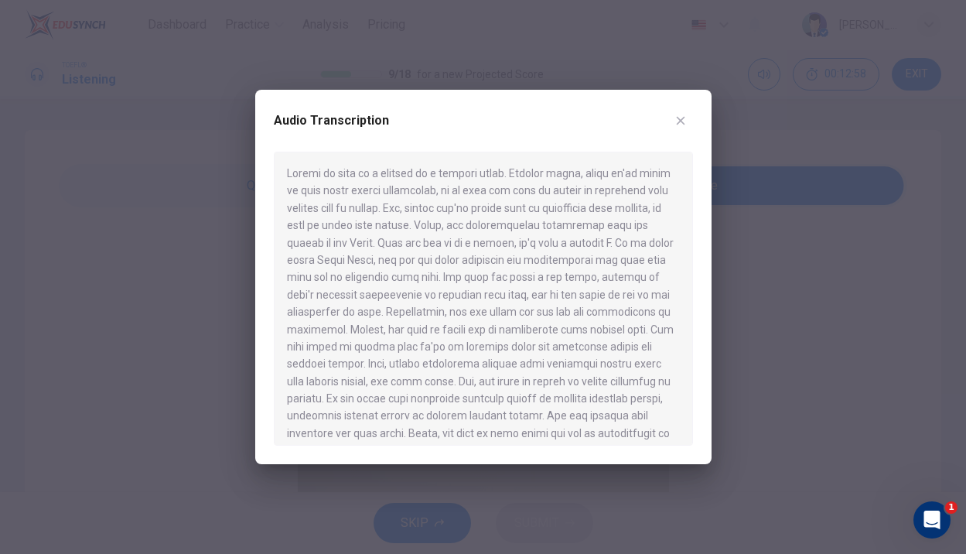
click at [673, 127] on button "button" at bounding box center [680, 120] width 25 height 25
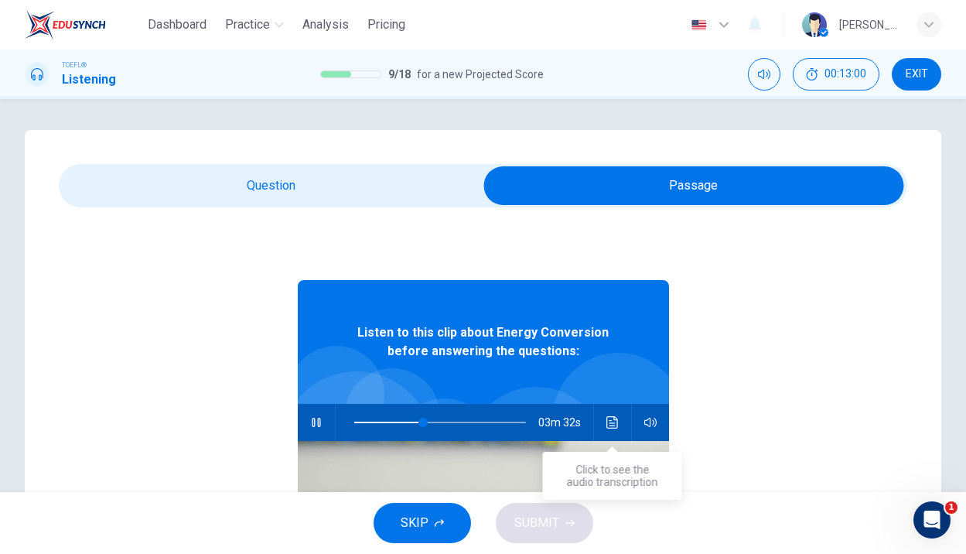
click at [613, 433] on button "Click to see the audio transcription" at bounding box center [612, 422] width 25 height 37
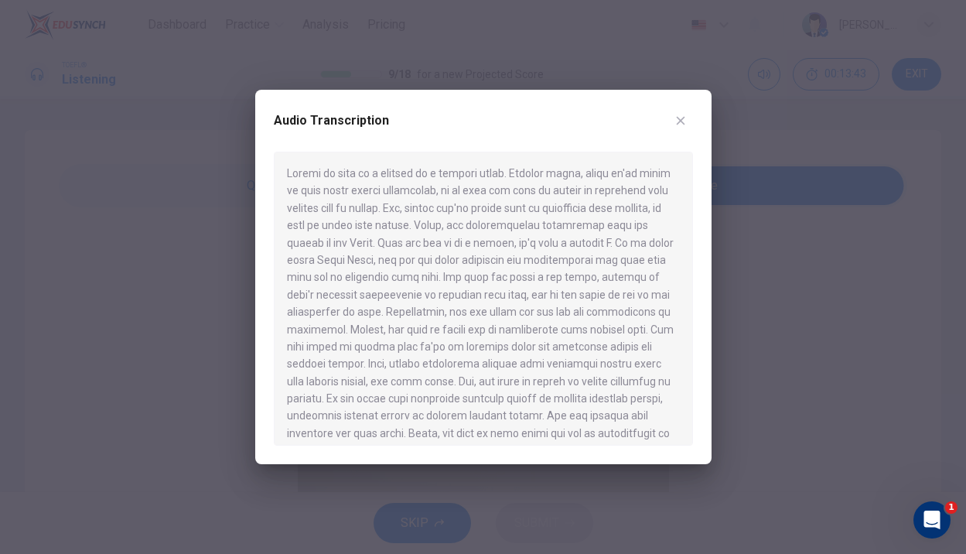
click at [677, 114] on button "button" at bounding box center [680, 120] width 25 height 25
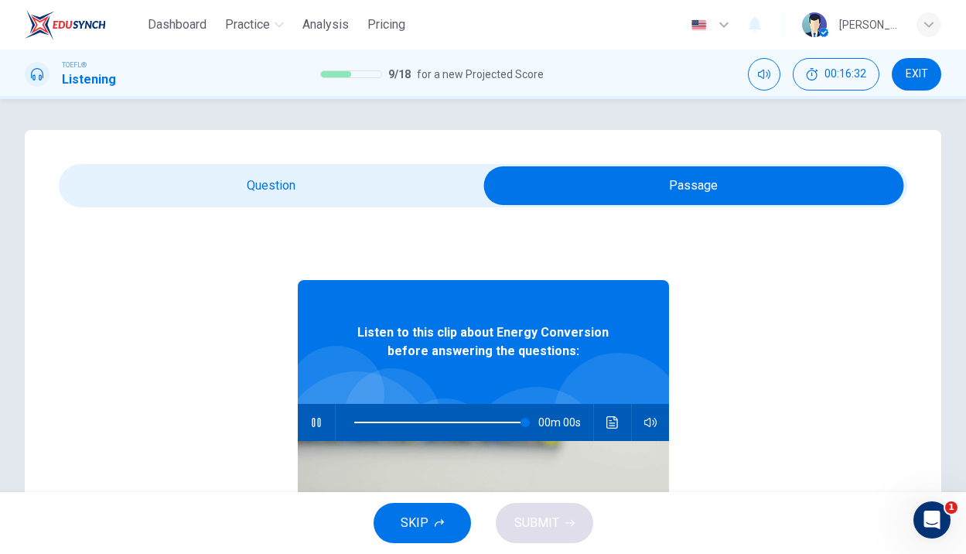
type input "0"
click at [393, 191] on input "checkbox" at bounding box center [693, 185] width 1273 height 39
click at [353, 193] on input "checkbox" at bounding box center [693, 185] width 1273 height 39
checkbox input "false"
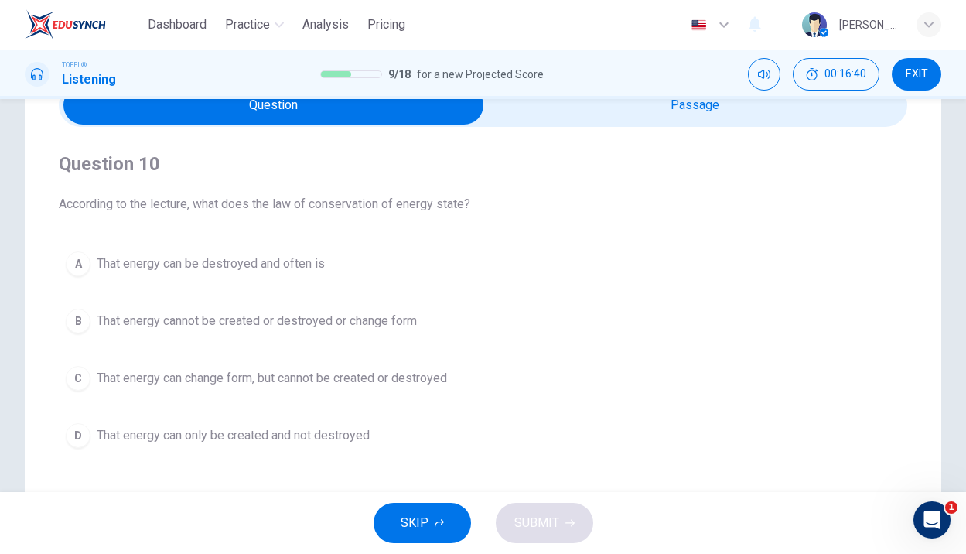
scroll to position [84, 0]
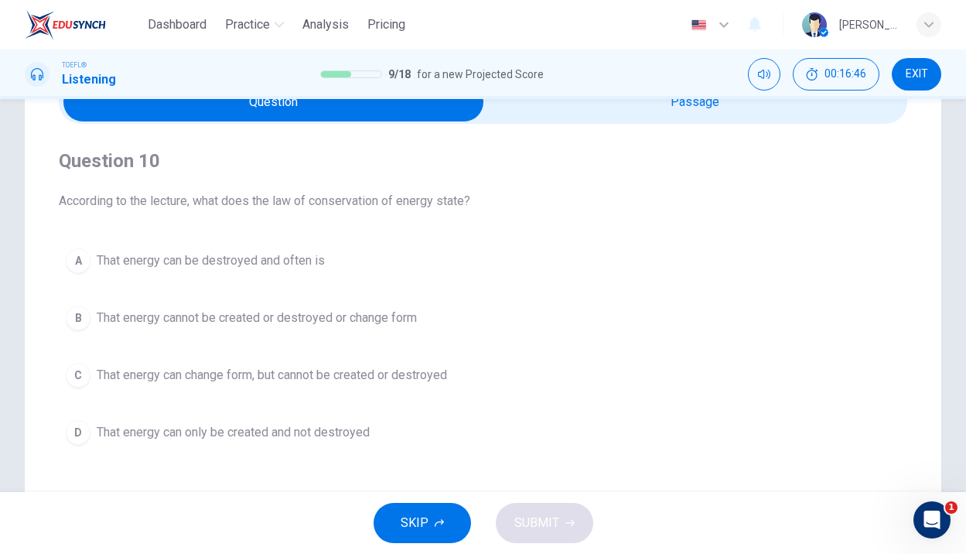
click at [335, 369] on span "That energy can change form, but cannot be created or destroyed" at bounding box center [272, 375] width 350 height 19
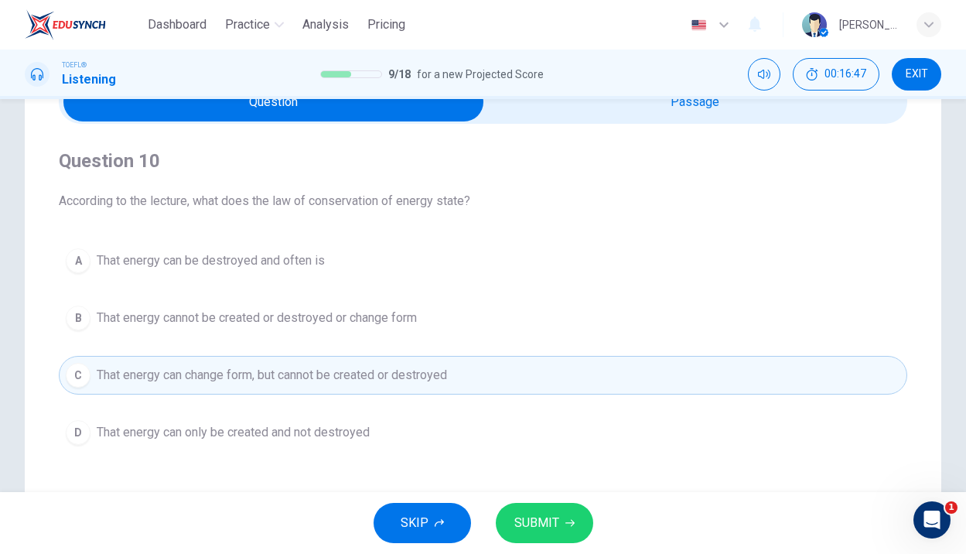
click at [561, 526] on button "SUBMIT" at bounding box center [544, 523] width 97 height 40
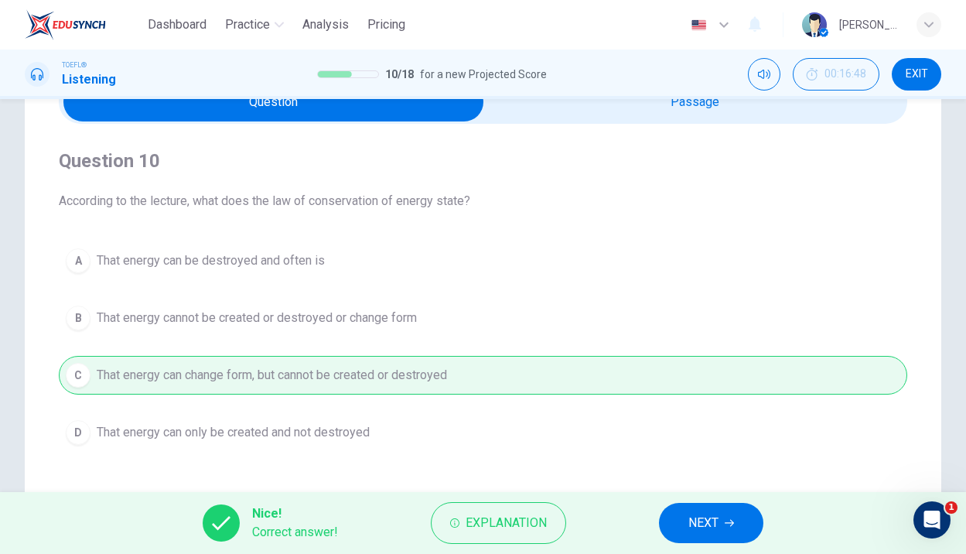
click at [725, 516] on button "NEXT" at bounding box center [711, 523] width 104 height 40
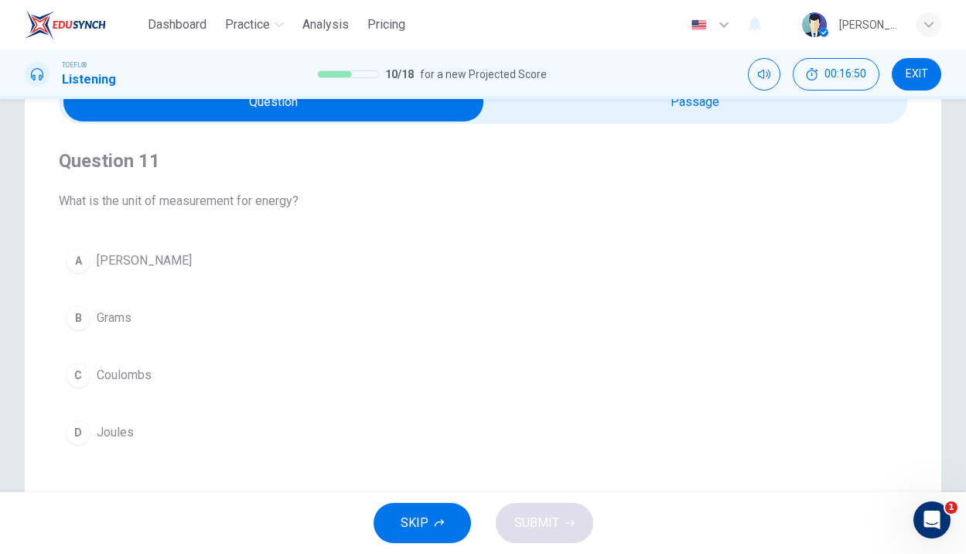
click at [107, 431] on span "Joules" at bounding box center [115, 432] width 37 height 19
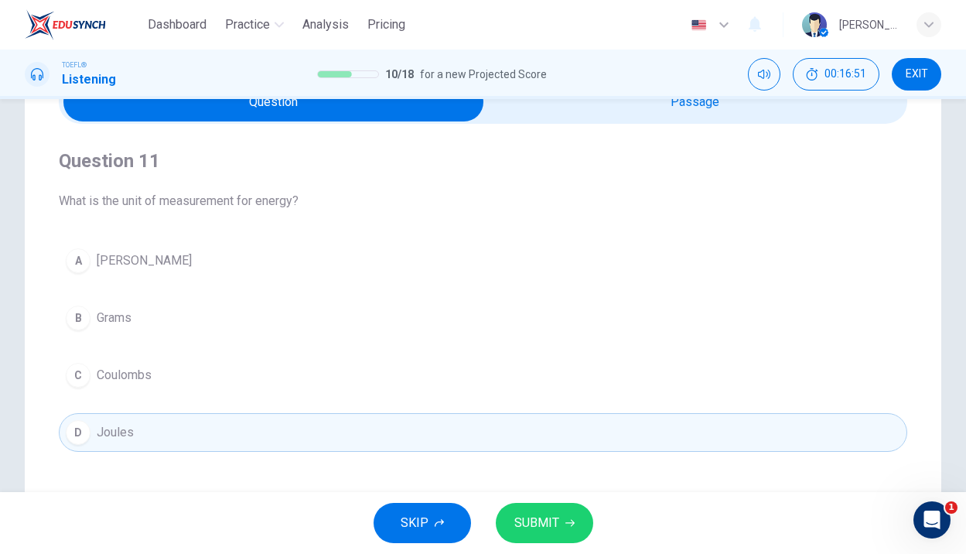
click at [521, 516] on span "SUBMIT" at bounding box center [536, 523] width 45 height 22
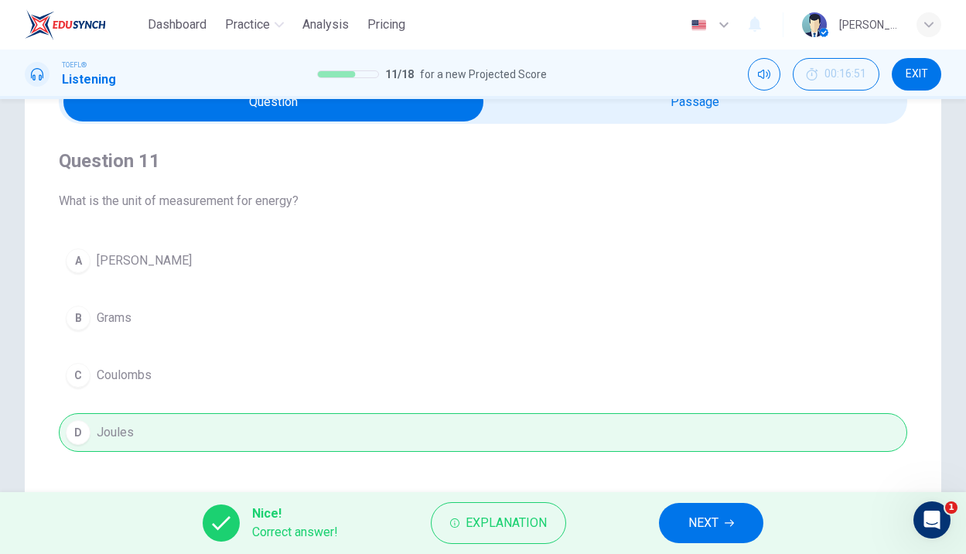
click at [681, 522] on button "NEXT" at bounding box center [711, 523] width 104 height 40
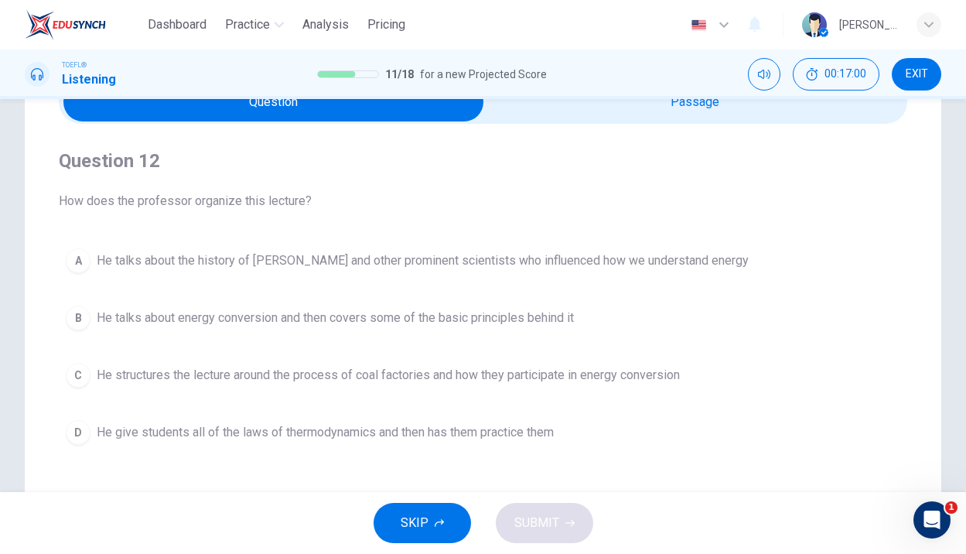
click at [406, 268] on span "He talks about the history of [PERSON_NAME] and other prominent scientists who …" at bounding box center [423, 260] width 652 height 19
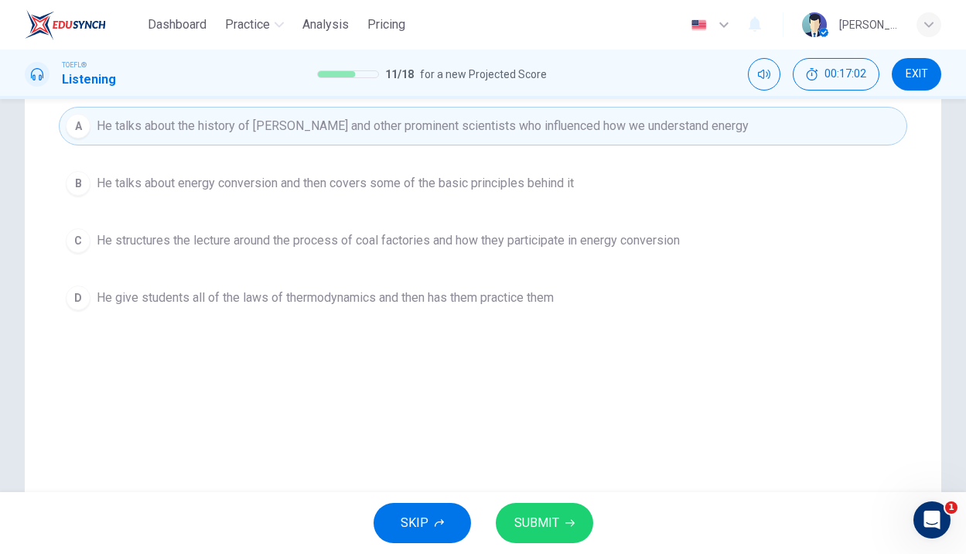
scroll to position [217, 0]
click at [514, 522] on span "SUBMIT" at bounding box center [536, 523] width 45 height 22
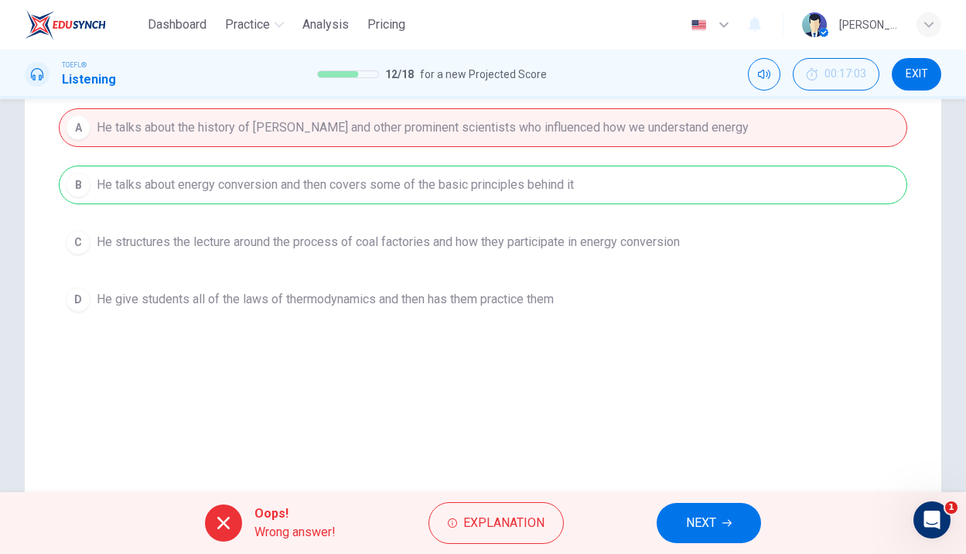
click at [723, 526] on icon "button" at bounding box center [726, 522] width 9 height 9
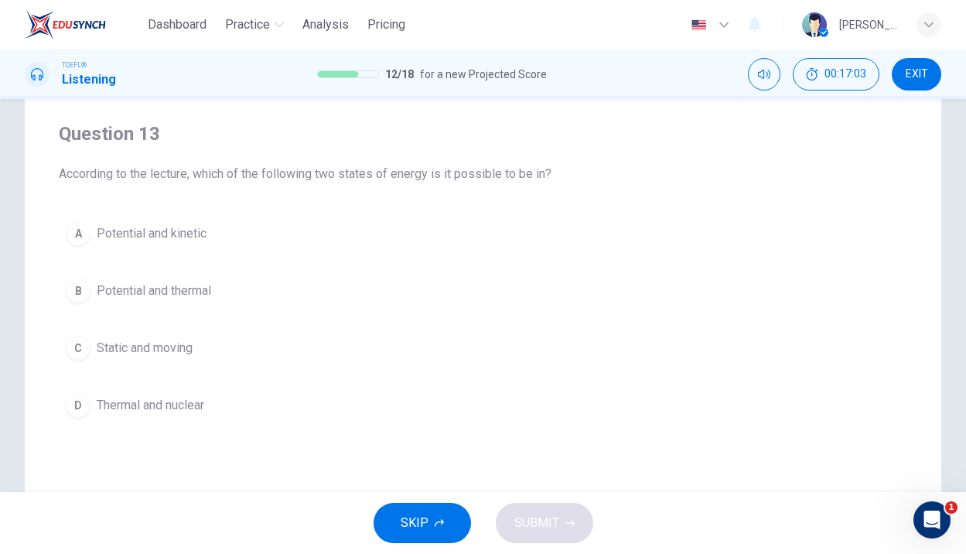
scroll to position [87, 0]
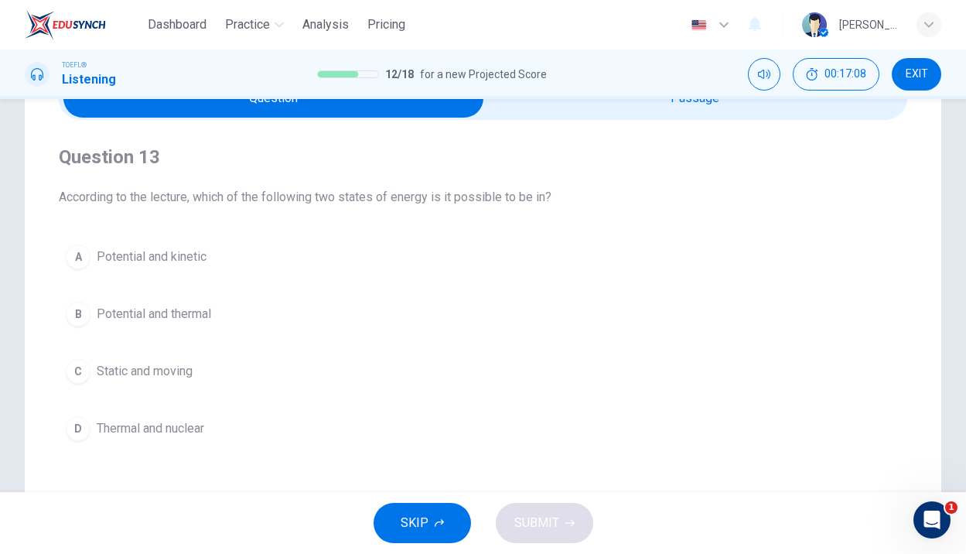
click at [180, 255] on span "Potential and kinetic" at bounding box center [152, 256] width 110 height 19
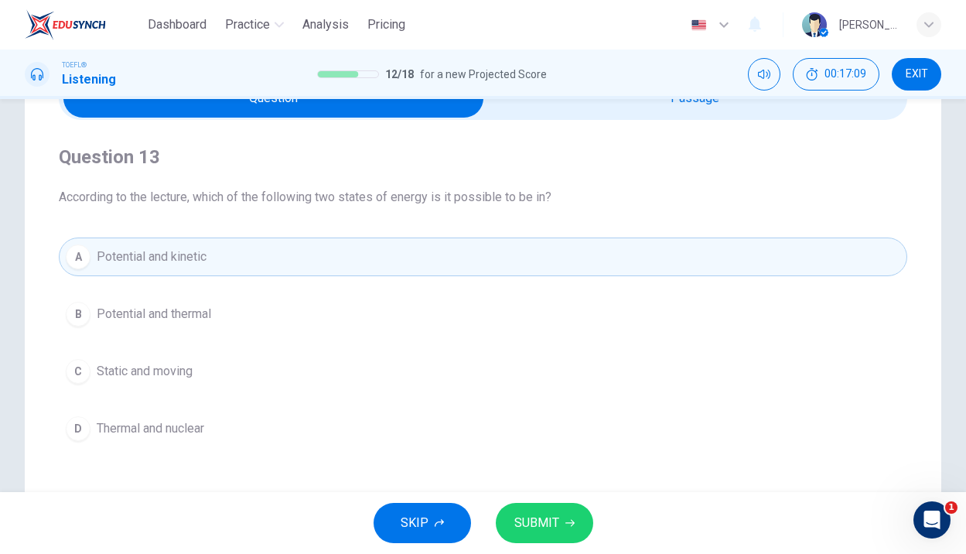
click at [552, 520] on span "SUBMIT" at bounding box center [536, 523] width 45 height 22
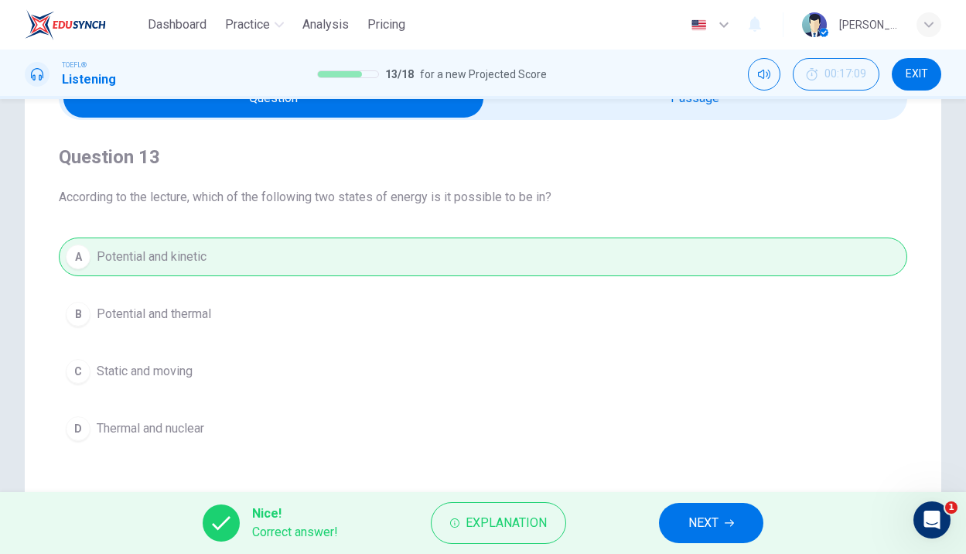
click at [704, 525] on span "NEXT" at bounding box center [703, 523] width 30 height 22
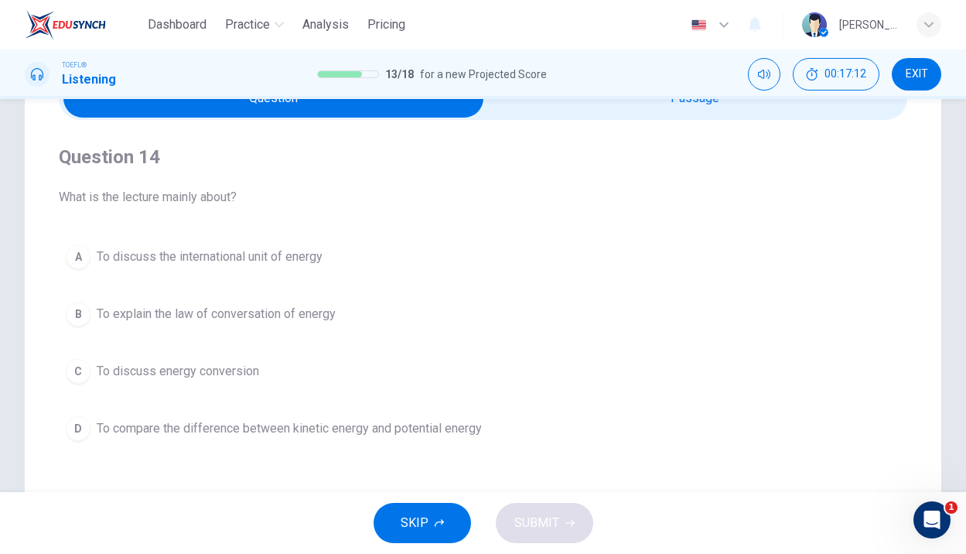
click at [266, 314] on span "To explain the law of conversation of energy" at bounding box center [216, 314] width 239 height 19
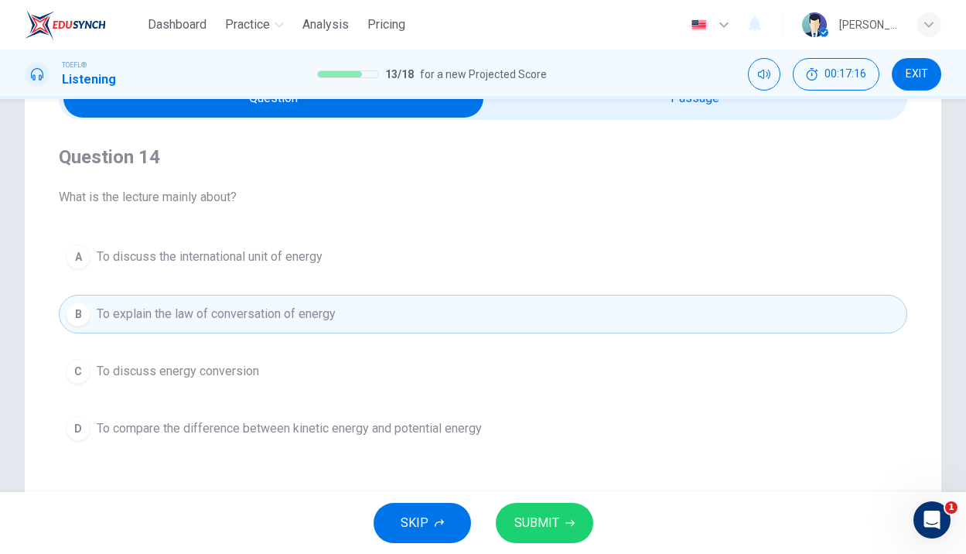
click at [198, 368] on span "To discuss energy conversion" at bounding box center [178, 371] width 162 height 19
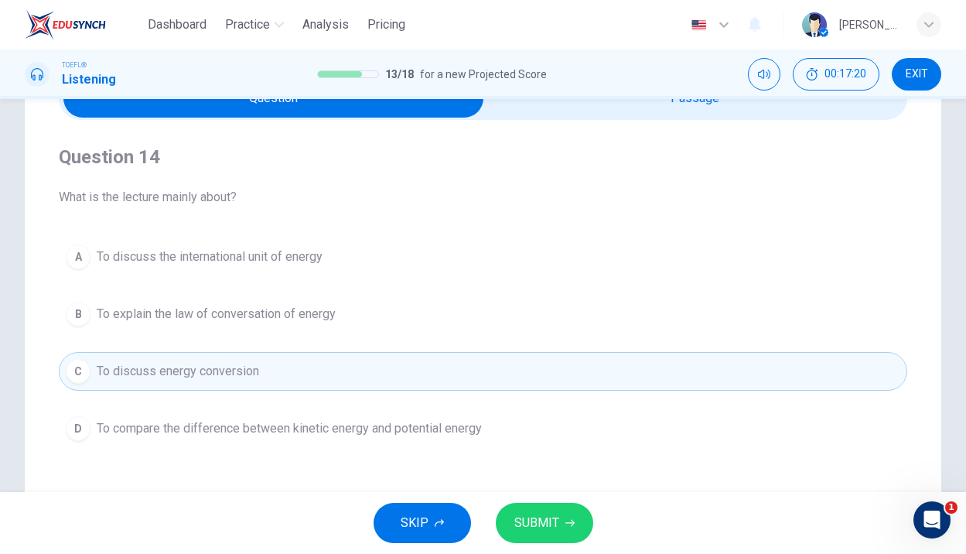
click at [247, 312] on span "To explain the law of conversation of energy" at bounding box center [216, 314] width 239 height 19
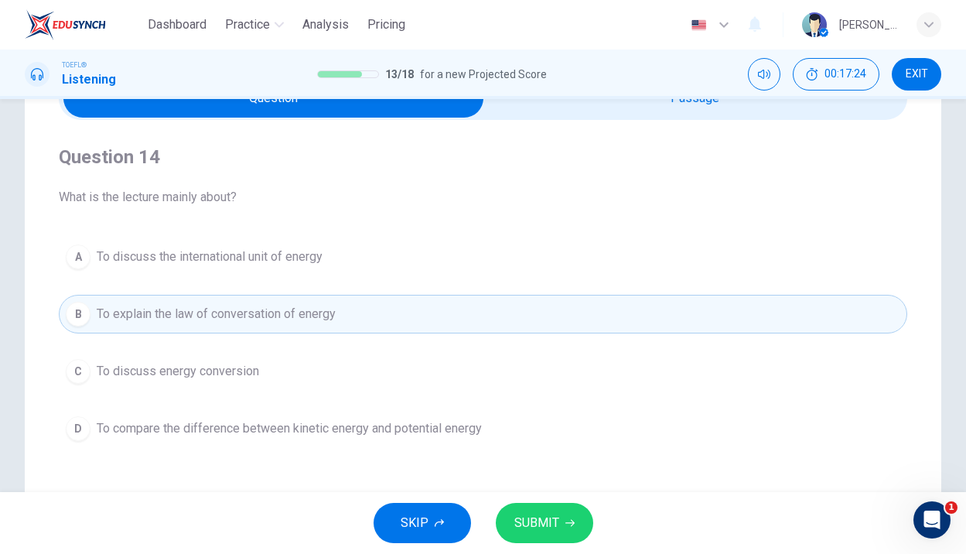
click at [575, 523] on button "SUBMIT" at bounding box center [544, 523] width 97 height 40
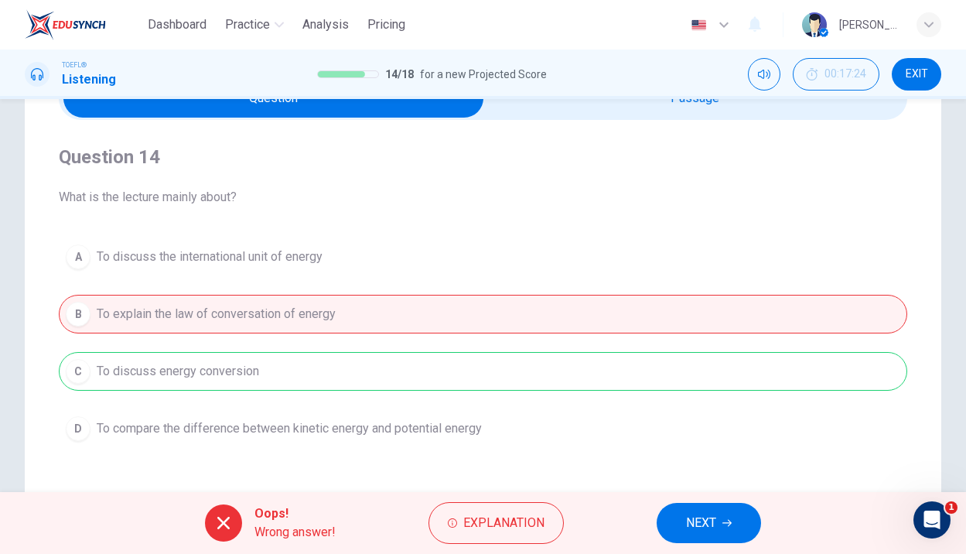
click at [685, 529] on button "NEXT" at bounding box center [709, 523] width 104 height 40
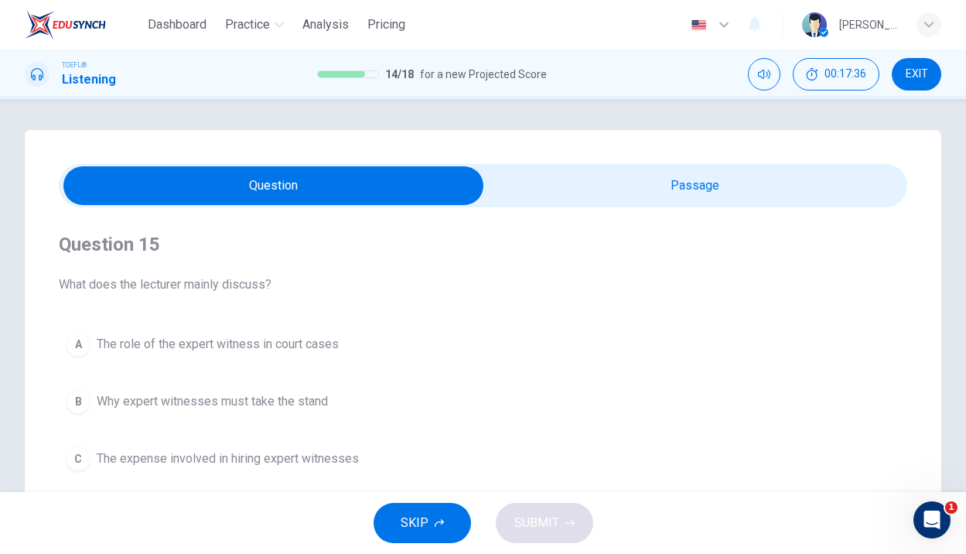
click at [583, 191] on input "checkbox" at bounding box center [273, 185] width 1273 height 39
checkbox input "true"
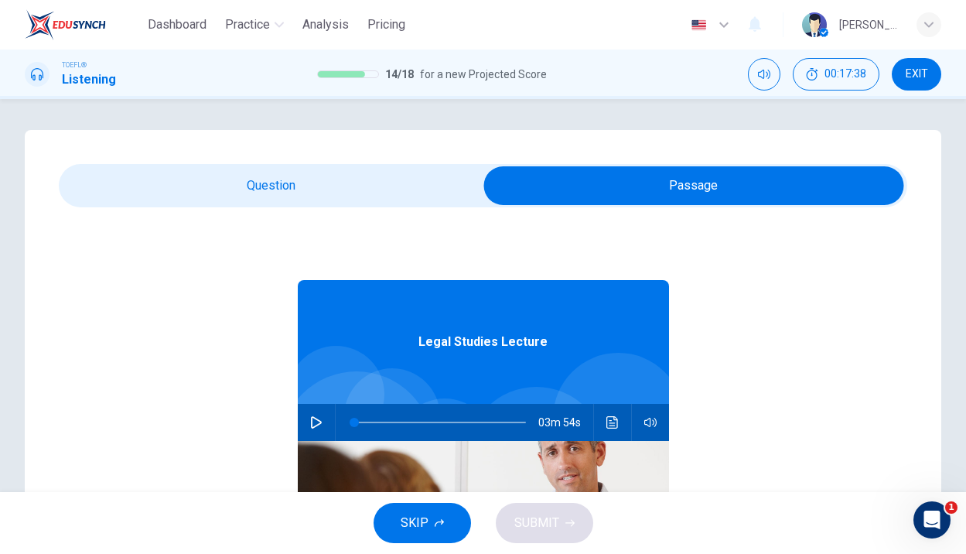
click at [316, 414] on button "button" at bounding box center [316, 422] width 25 height 37
type input "2"
click at [114, 198] on input "checkbox" at bounding box center [693, 185] width 1273 height 39
checkbox input "false"
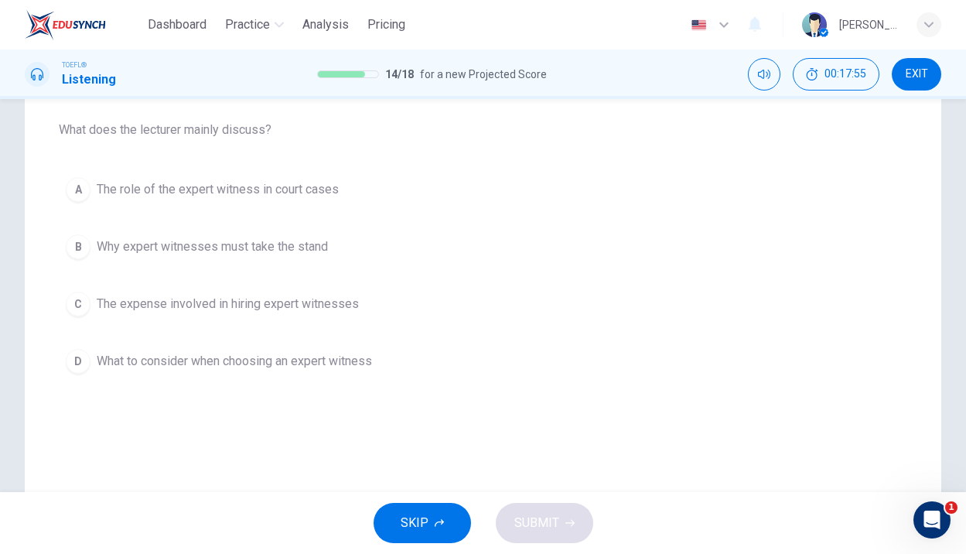
scroll to position [153, 0]
click at [317, 312] on span "The expense involved in hiring expert witnesses" at bounding box center [228, 305] width 262 height 19
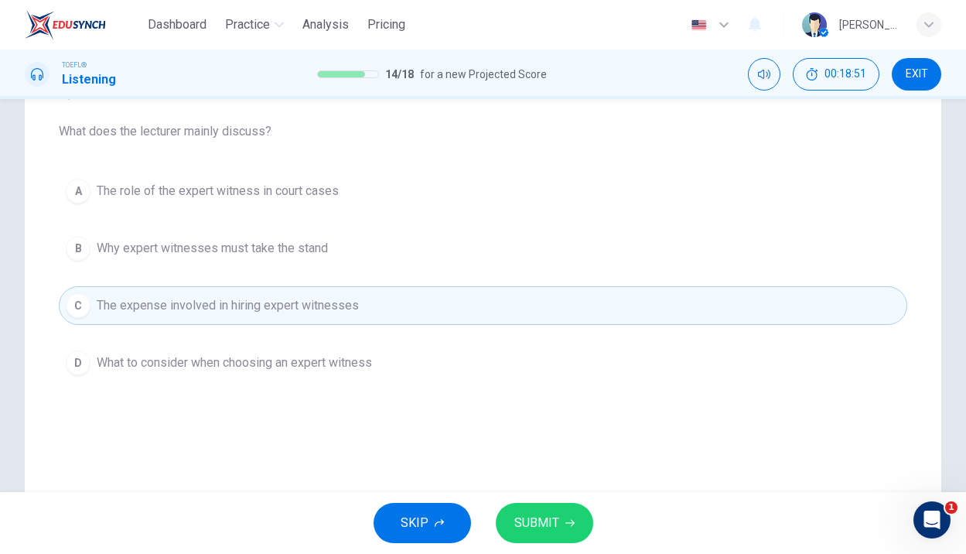
click at [285, 365] on span "What to consider when choosing an expert witness" at bounding box center [234, 362] width 275 height 19
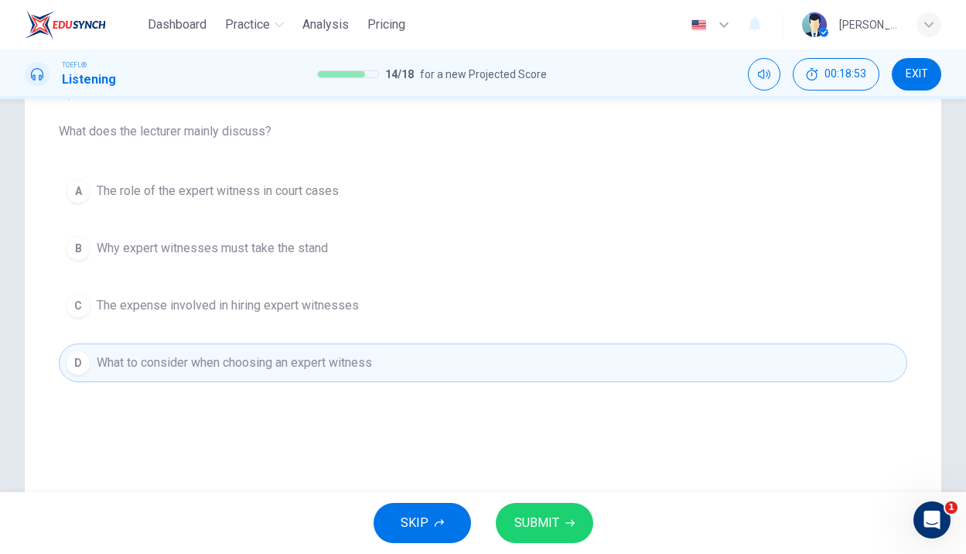
click at [554, 510] on button "SUBMIT" at bounding box center [544, 523] width 97 height 40
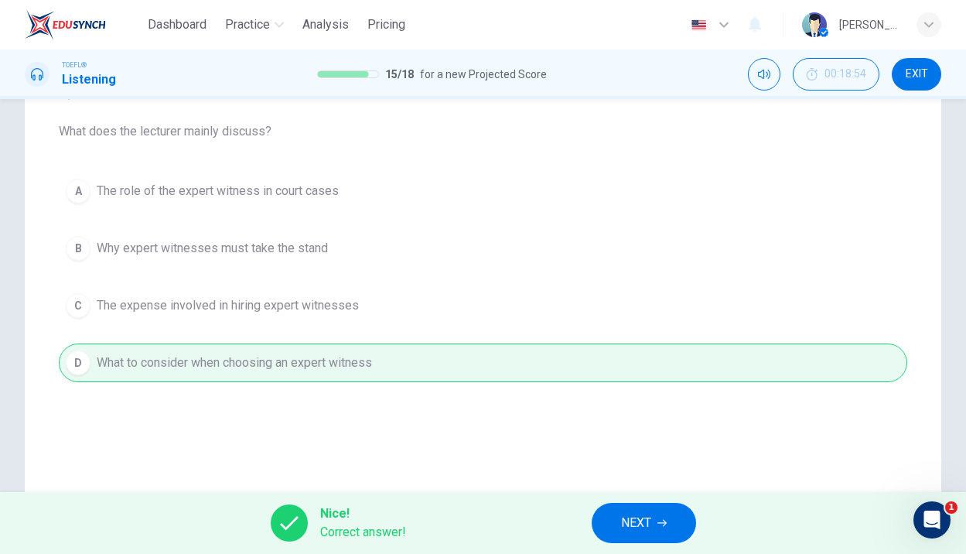
click at [642, 531] on span "NEXT" at bounding box center [636, 523] width 30 height 22
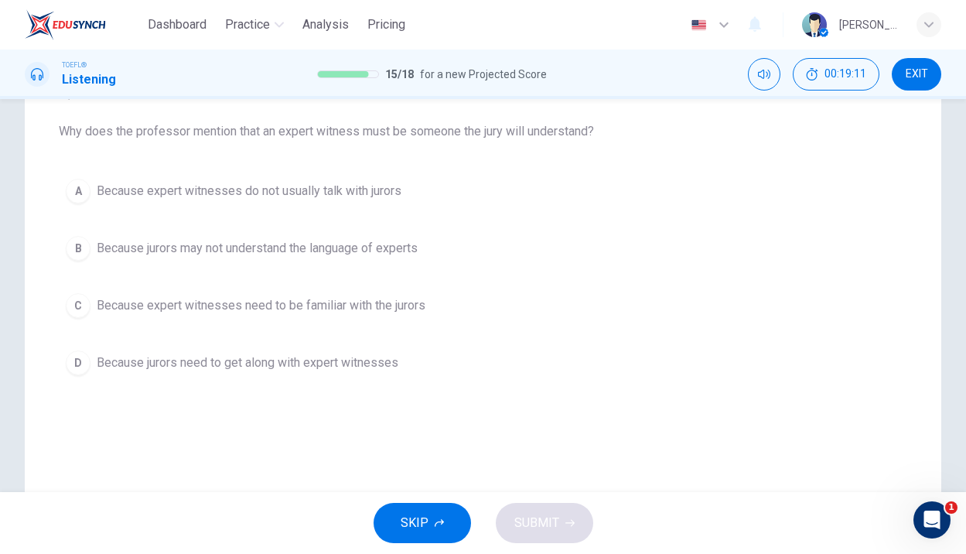
click at [377, 251] on span "Because jurors may not understand the language of experts" at bounding box center [257, 248] width 321 height 19
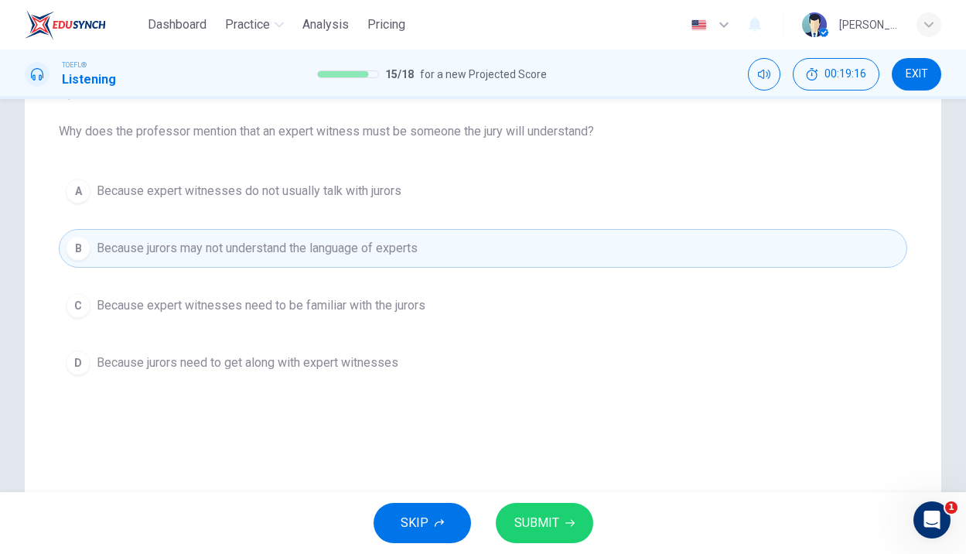
click at [542, 514] on span "SUBMIT" at bounding box center [536, 523] width 45 height 22
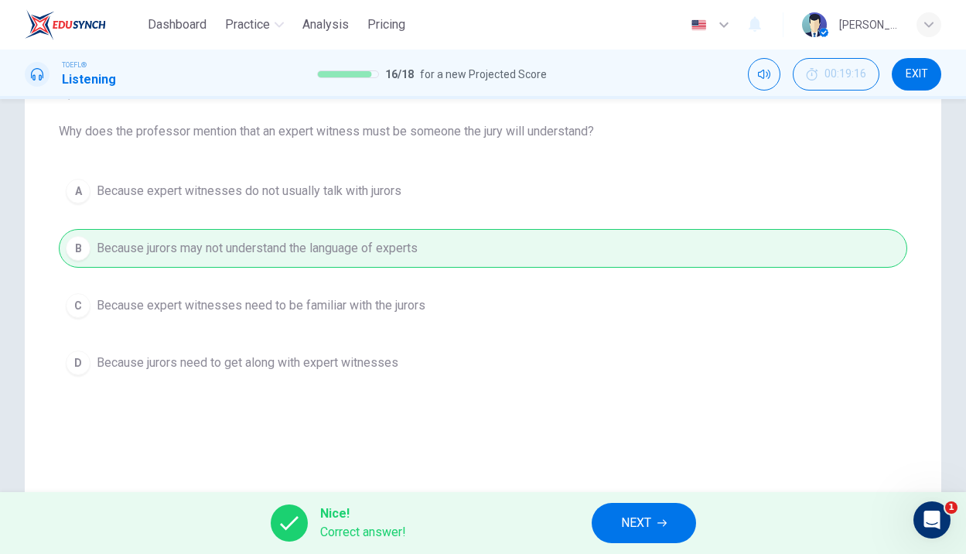
click at [600, 532] on button "NEXT" at bounding box center [644, 523] width 104 height 40
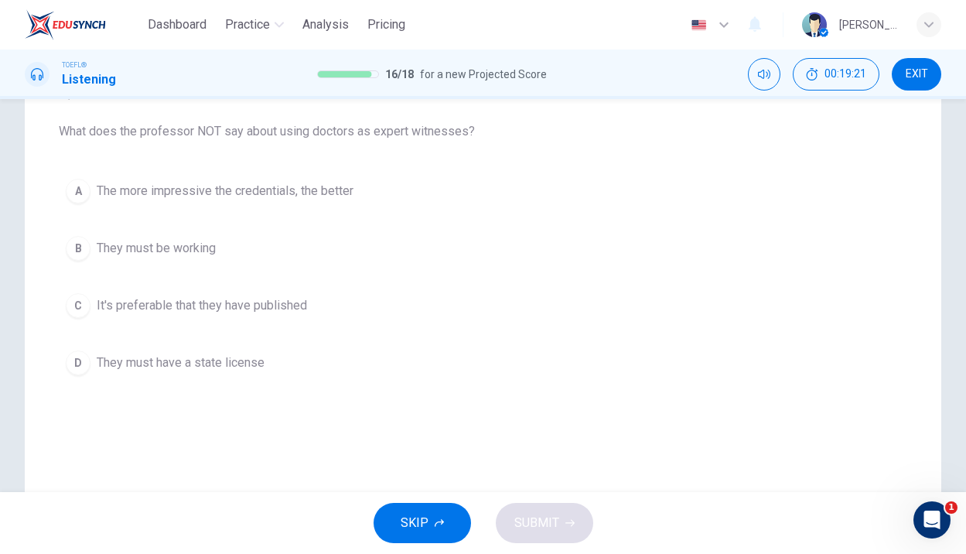
click at [140, 252] on span "They must be working" at bounding box center [156, 248] width 119 height 19
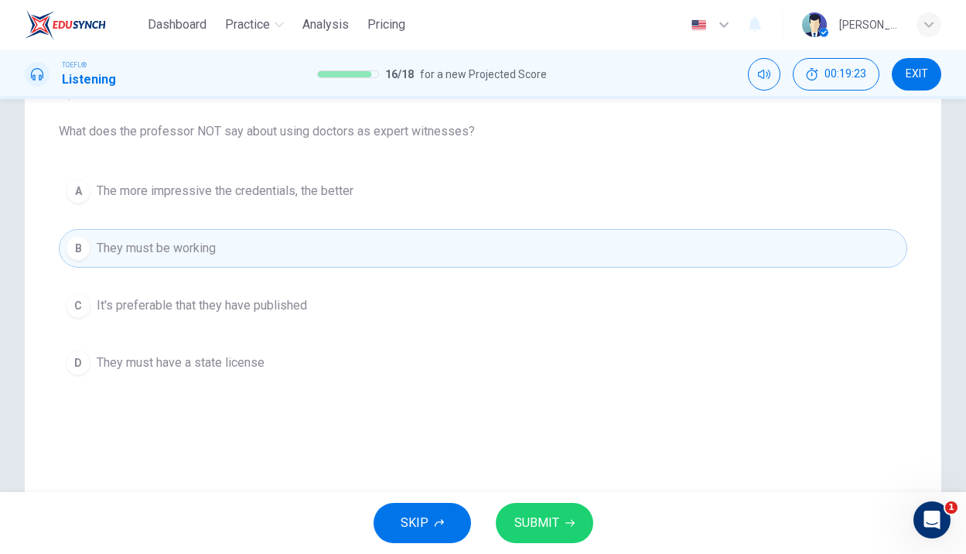
click at [517, 527] on span "SUBMIT" at bounding box center [536, 523] width 45 height 22
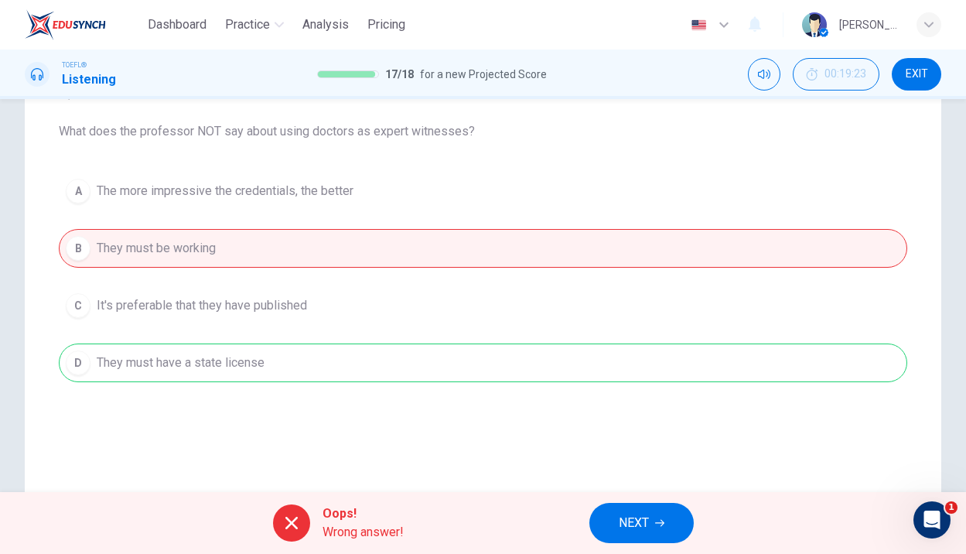
click at [662, 530] on button "NEXT" at bounding box center [641, 523] width 104 height 40
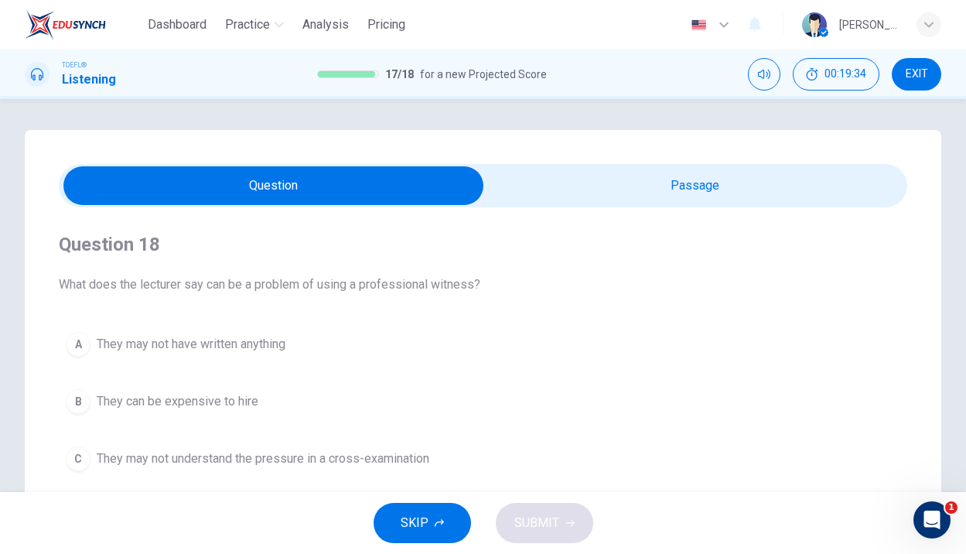
scroll to position [1, 0]
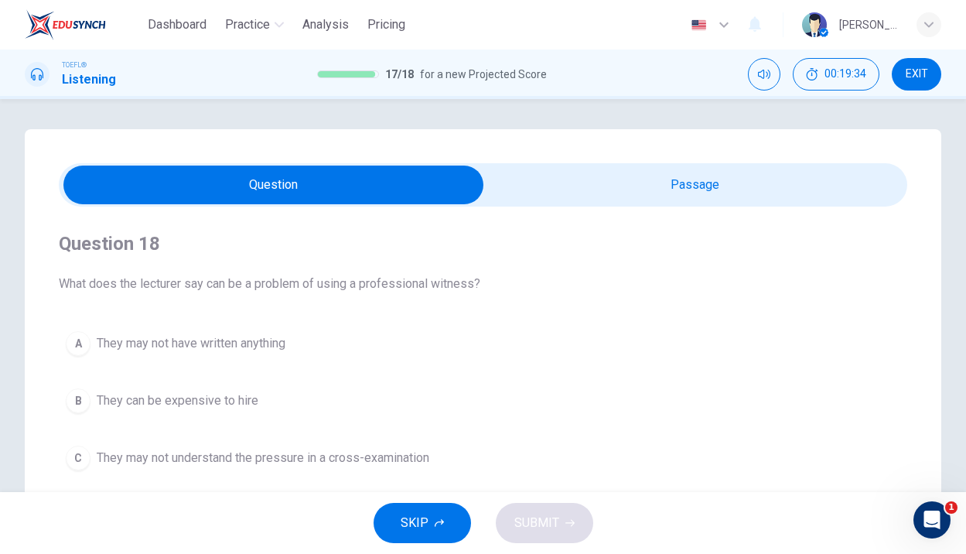
type input "52"
click at [625, 182] on input "checkbox" at bounding box center [273, 185] width 1273 height 39
checkbox input "true"
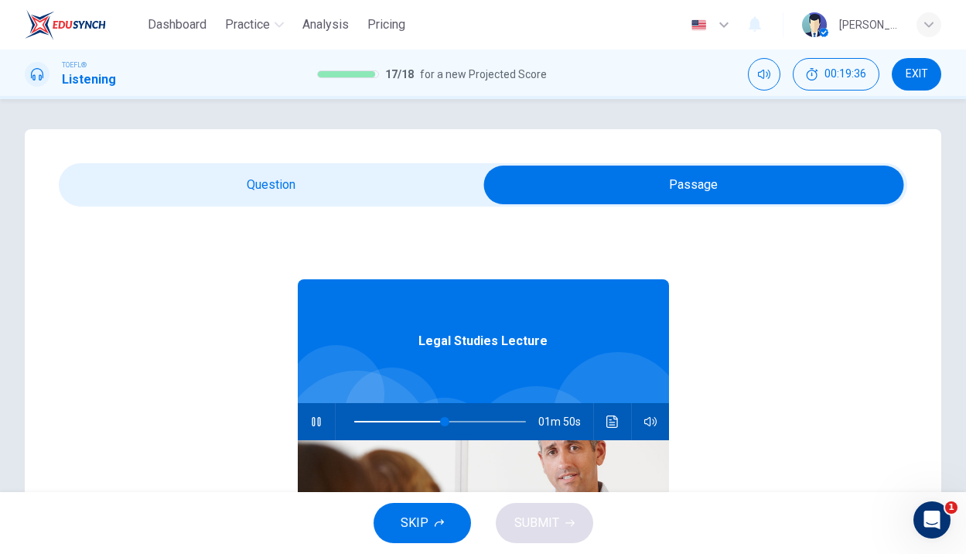
scroll to position [67, 0]
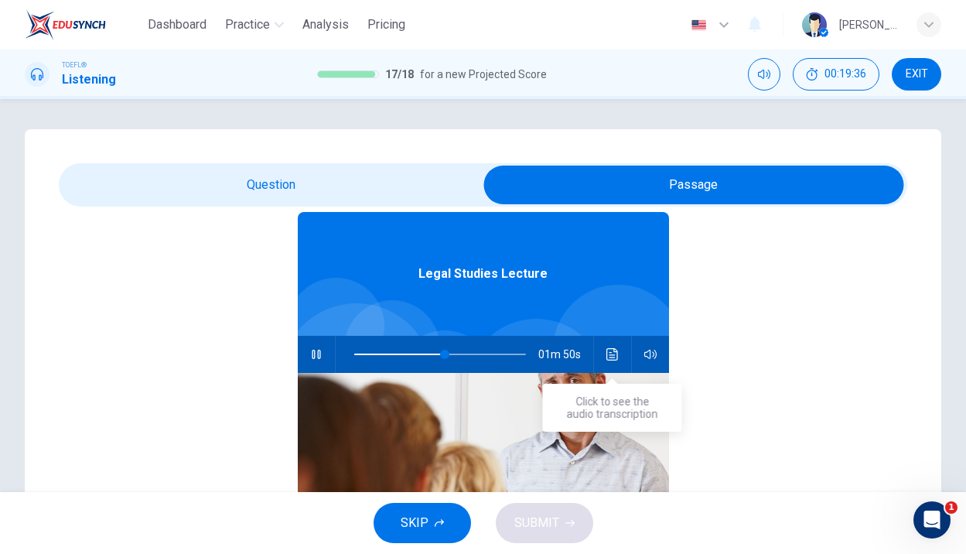
click at [606, 353] on icon "Click to see the audio transcription" at bounding box center [612, 354] width 12 height 12
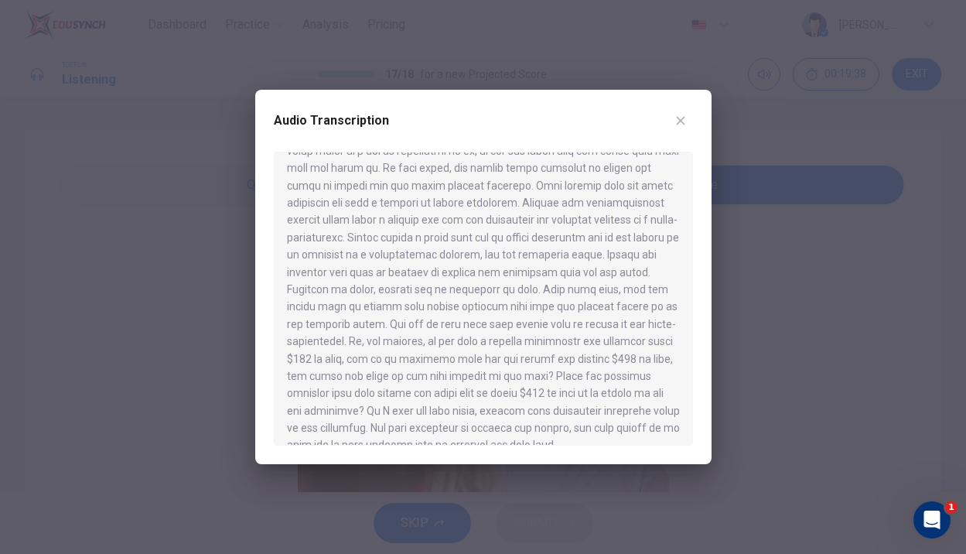
scroll to position [368, 0]
click at [682, 114] on button "button" at bounding box center [680, 120] width 25 height 25
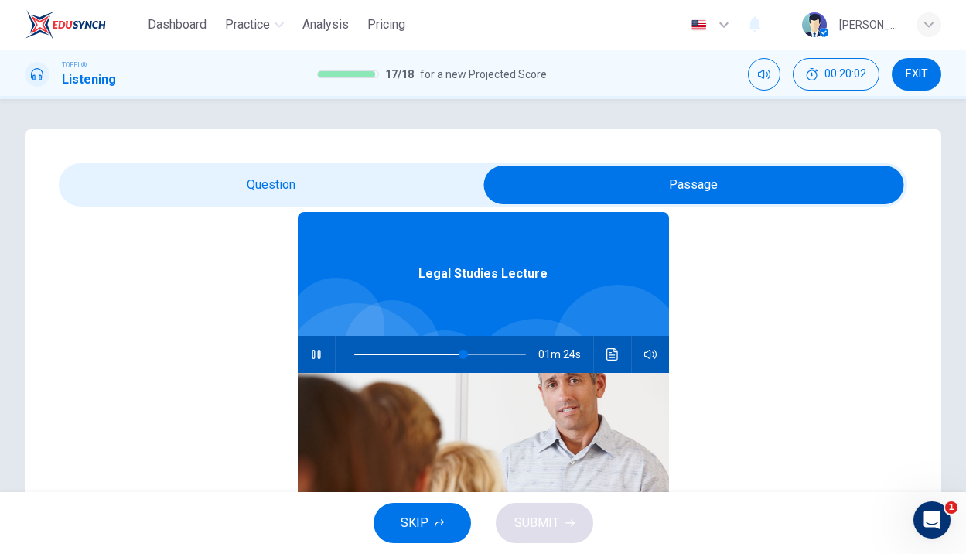
type input "64"
click at [311, 182] on input "checkbox" at bounding box center [693, 185] width 1273 height 39
checkbox input "false"
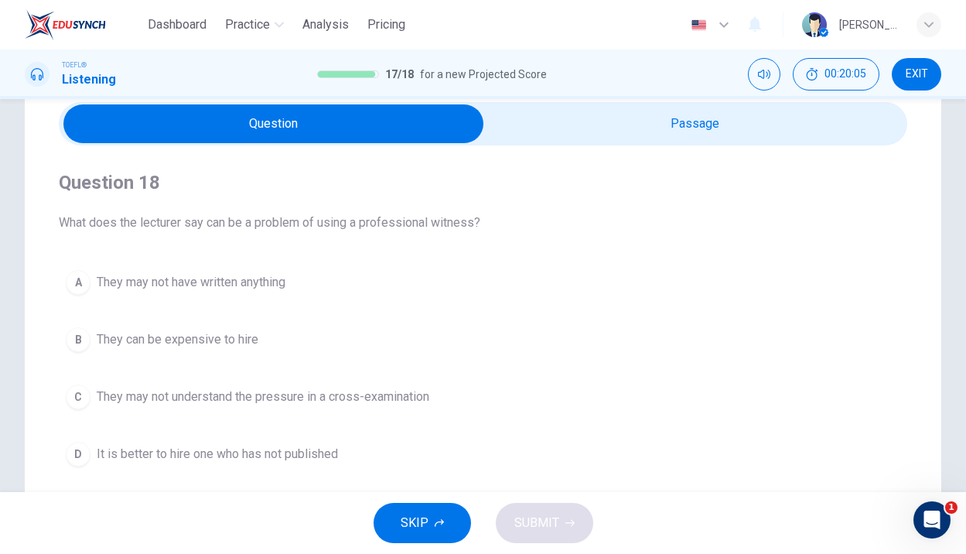
scroll to position [66, 0]
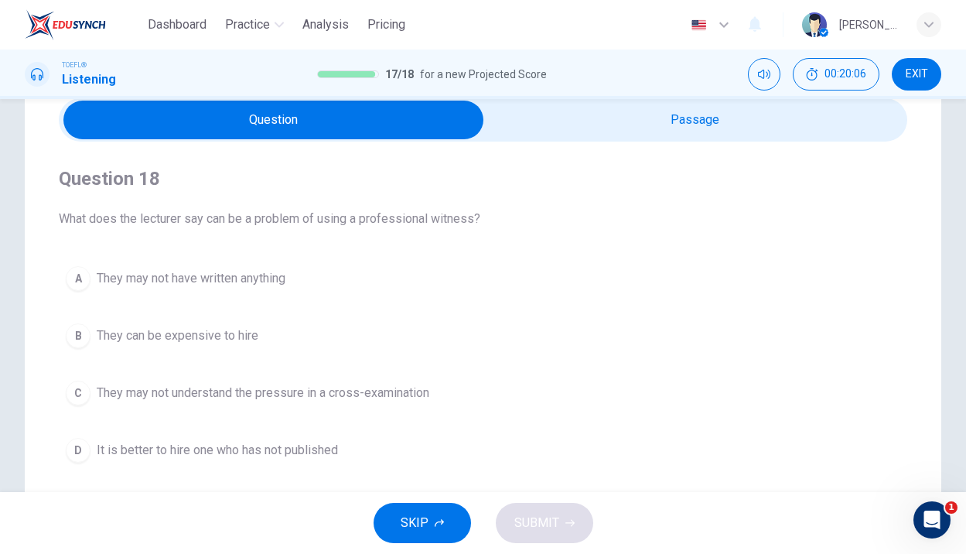
click at [166, 335] on span "They can be expensive to hire" at bounding box center [178, 335] width 162 height 19
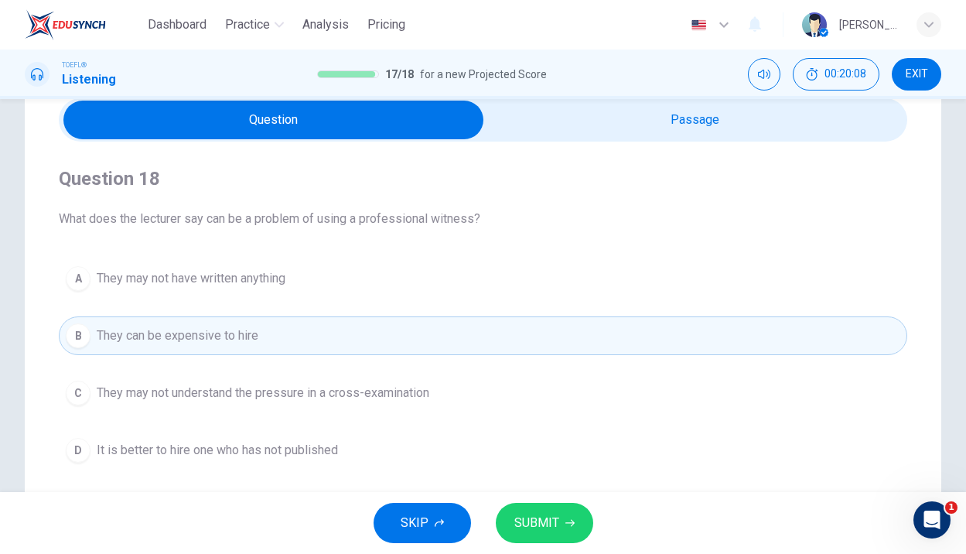
click at [520, 517] on span "SUBMIT" at bounding box center [536, 523] width 45 height 22
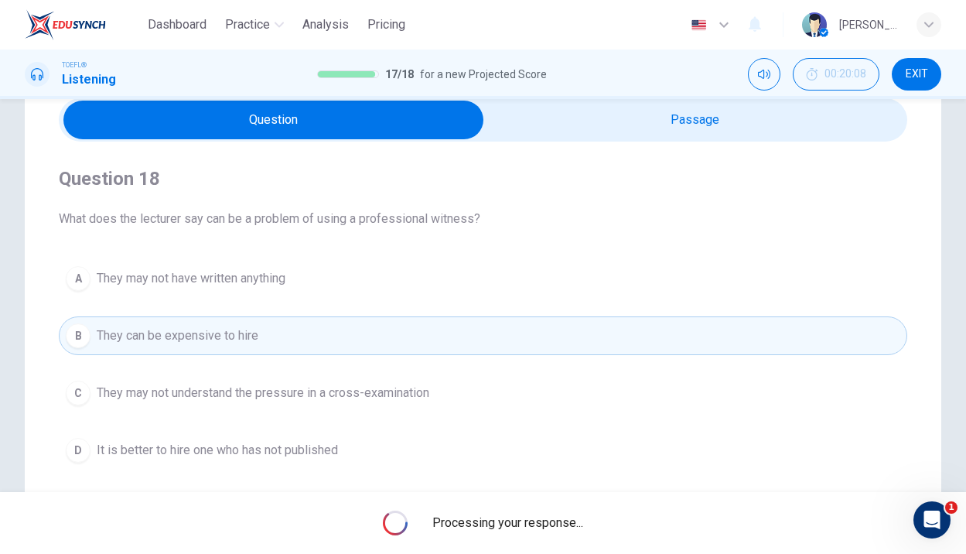
scroll to position [0, 0]
